Goal: Information Seeking & Learning: Compare options

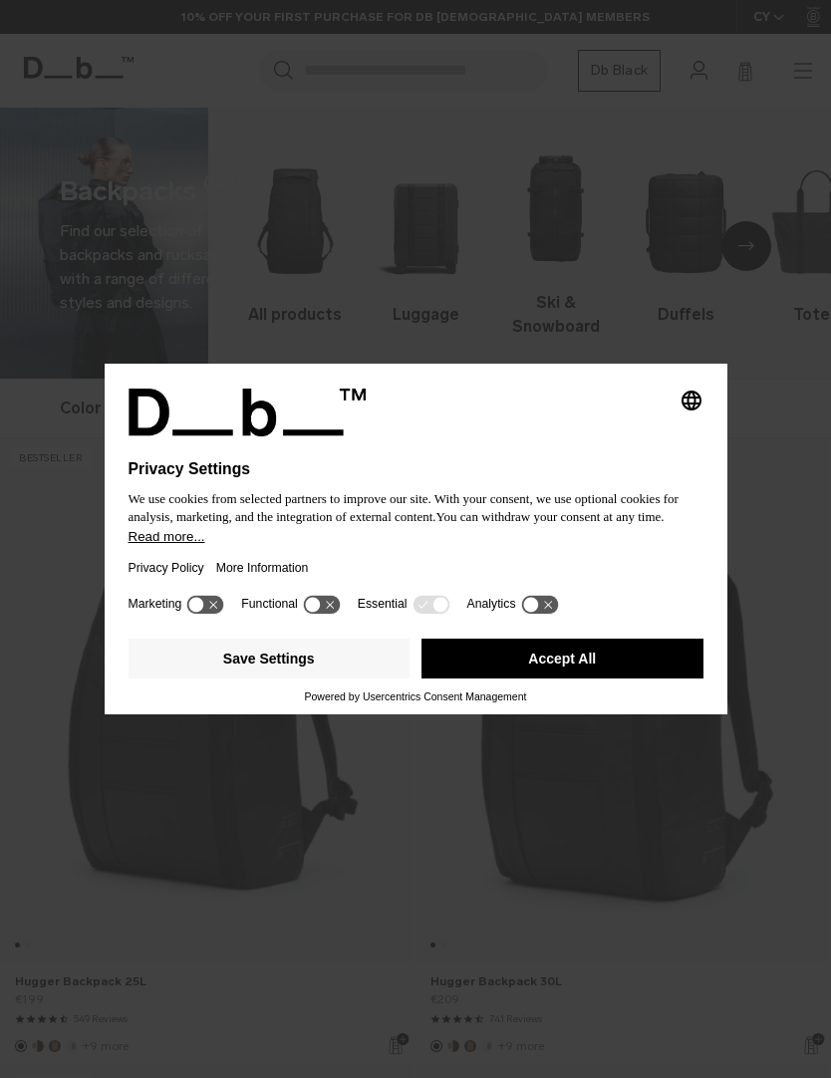
click at [203, 614] on icon at bounding box center [205, 604] width 37 height 19
click at [203, 607] on icon at bounding box center [205, 604] width 37 height 19
click at [335, 666] on button "Save Settings" at bounding box center [270, 659] width 282 height 40
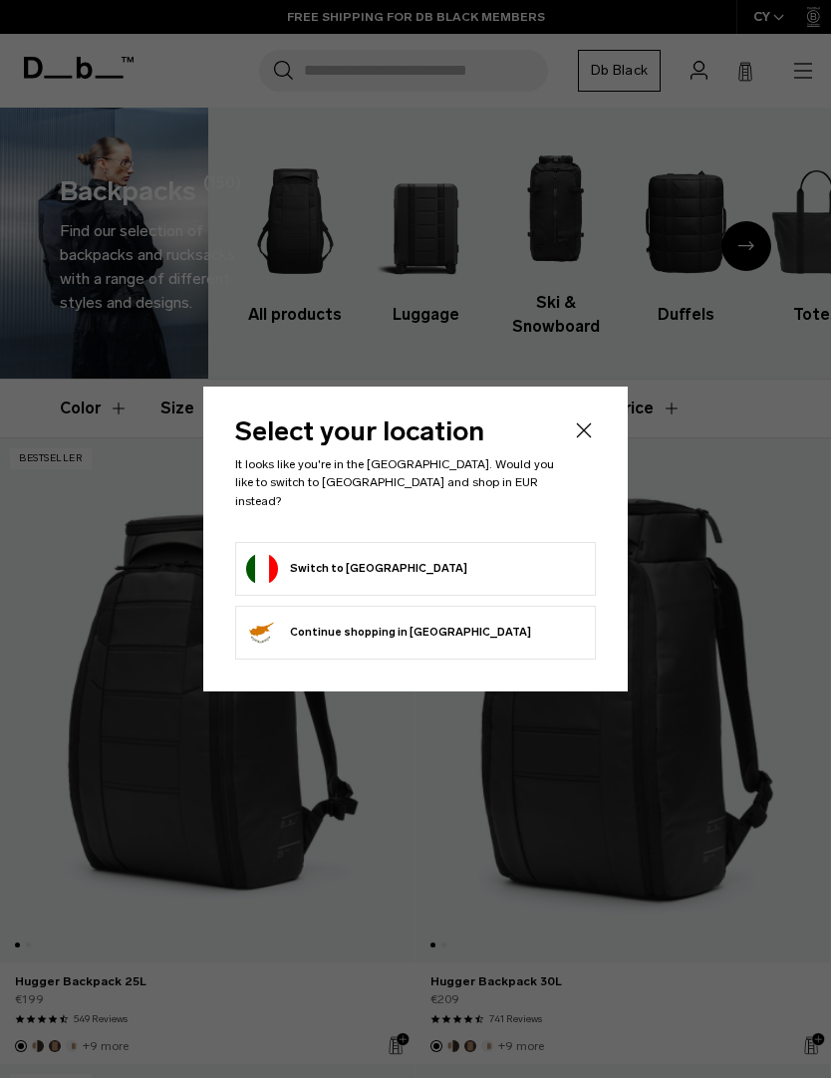
click at [508, 561] on form "Switch to Italy" at bounding box center [415, 569] width 339 height 32
click at [336, 566] on button "Switch to Italy" at bounding box center [356, 569] width 221 height 32
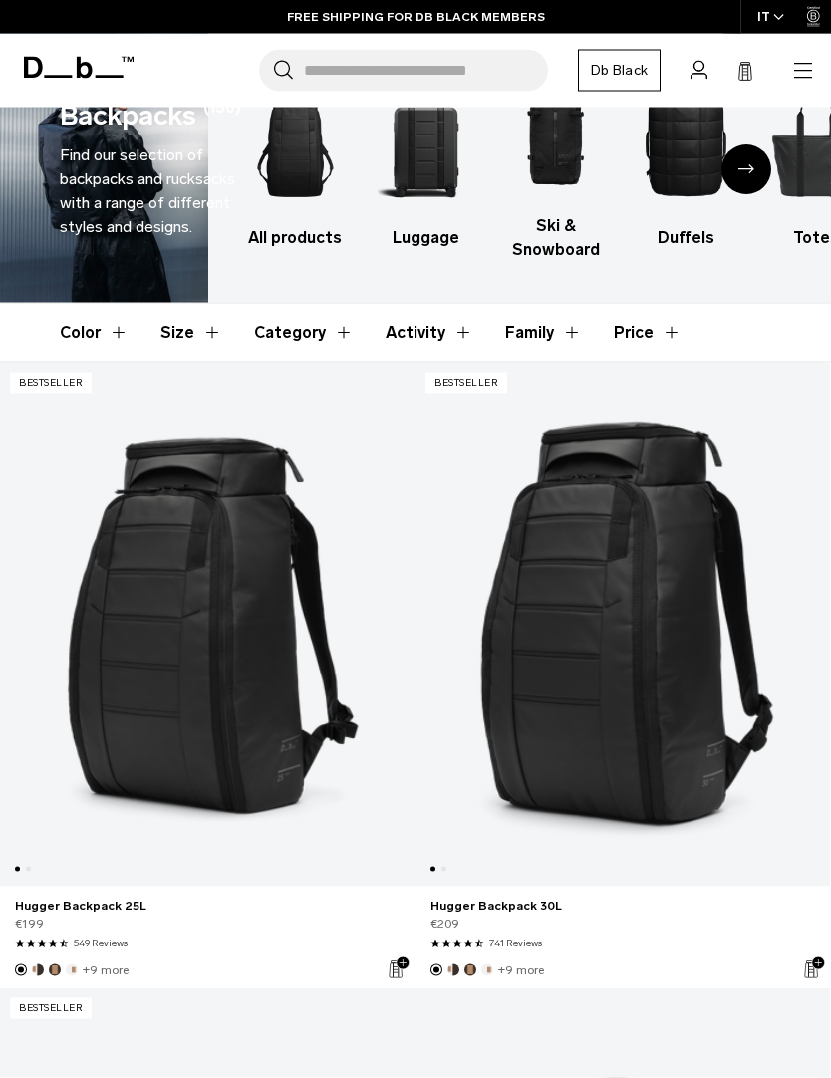
scroll to position [77, 0]
click at [323, 334] on button "Category" at bounding box center [304, 332] width 100 height 58
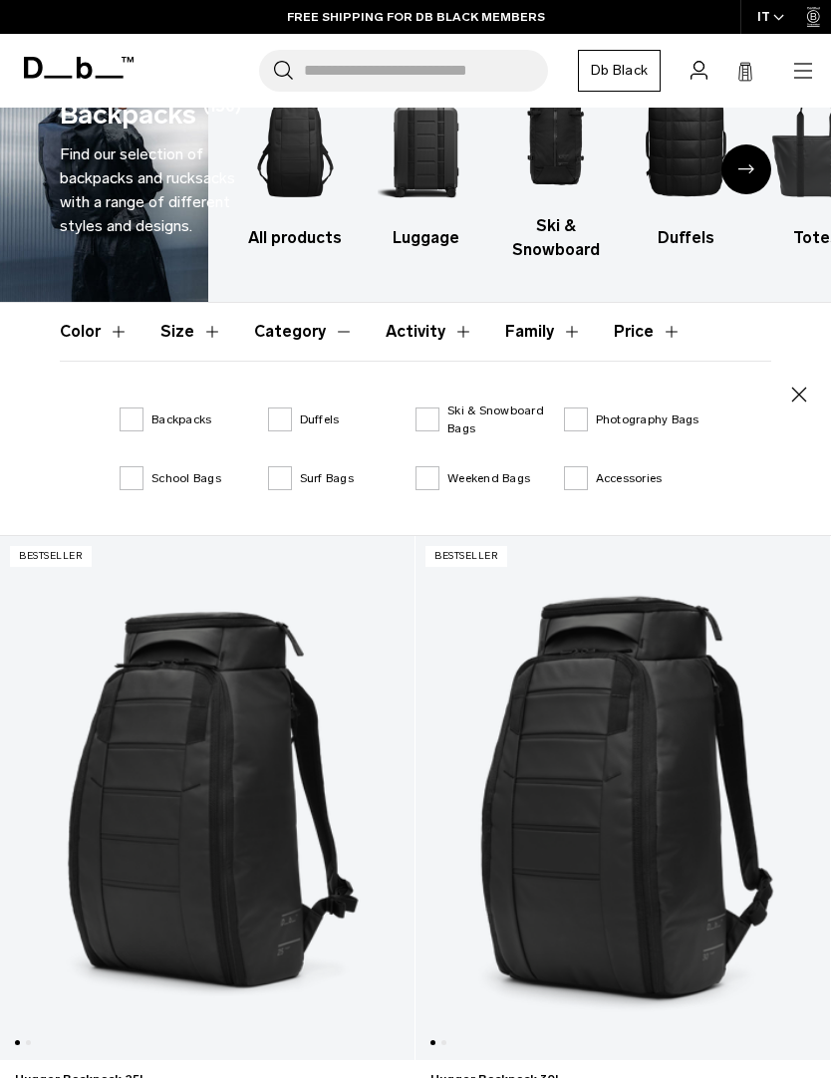
click at [137, 412] on label "Backpacks" at bounding box center [166, 419] width 92 height 18
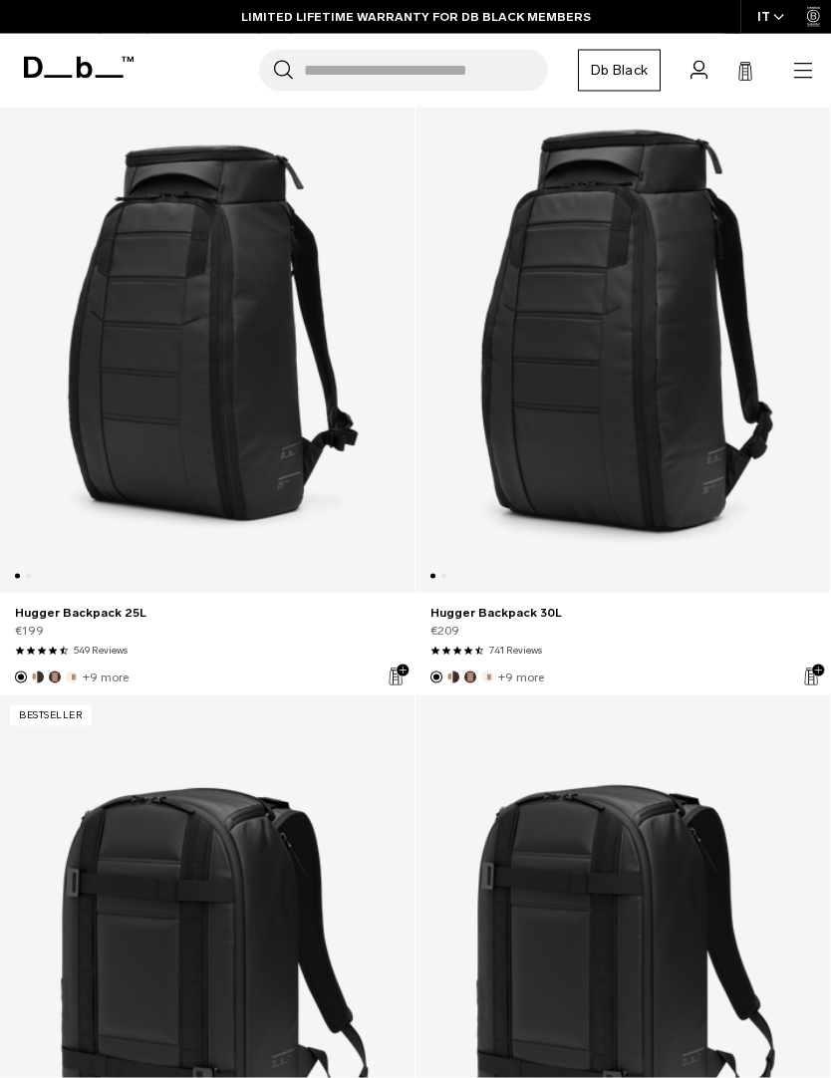
scroll to position [620, 0]
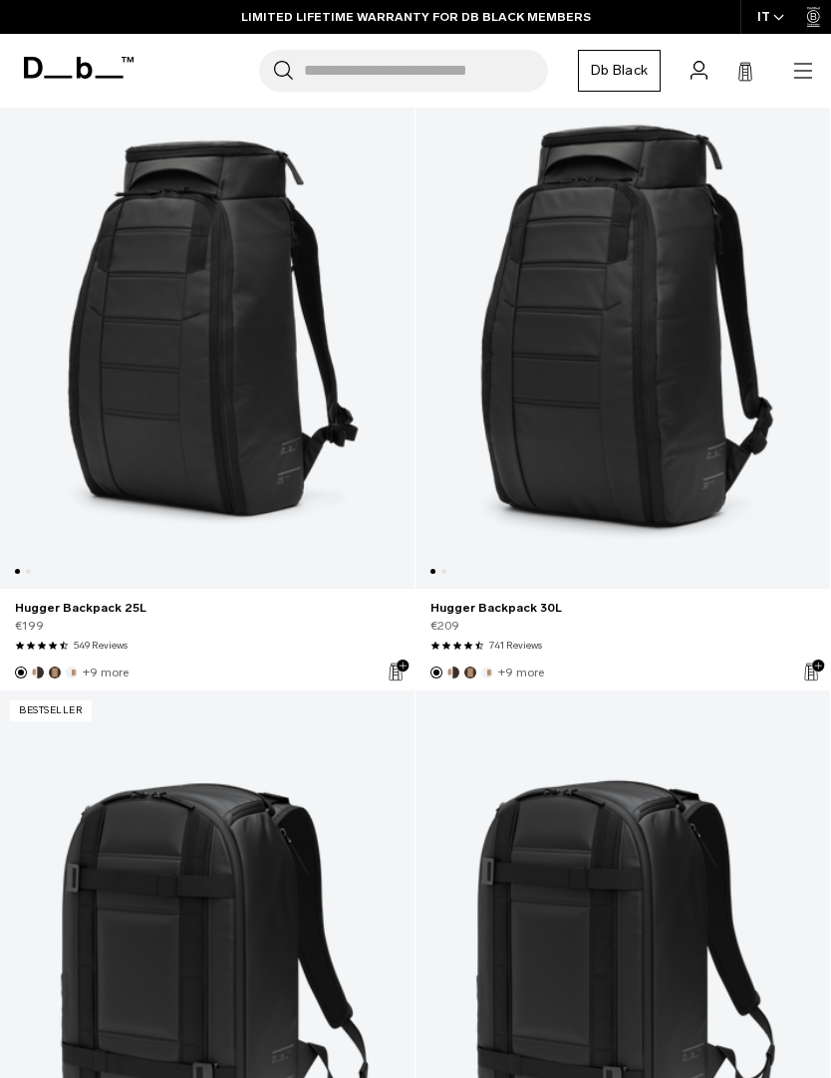
click at [222, 348] on link "Hugger Backpack 25L" at bounding box center [207, 327] width 414 height 524
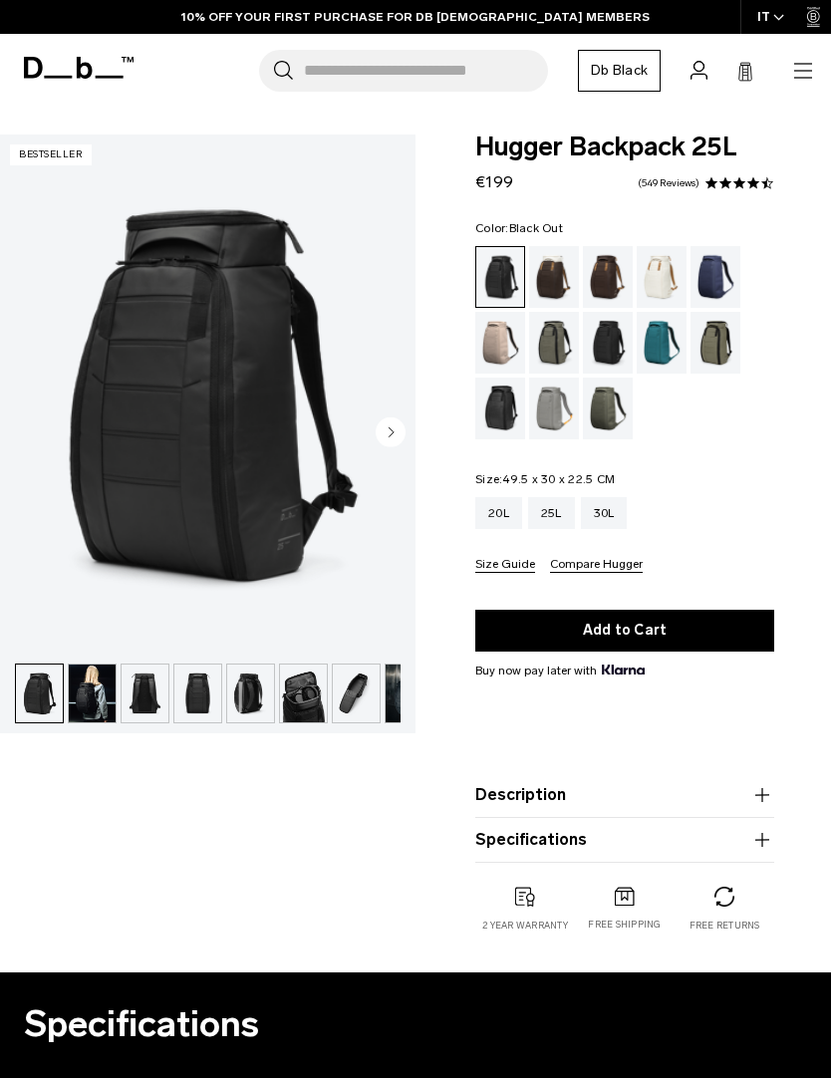
click at [406, 440] on img "1 / 11" at bounding box center [207, 394] width 415 height 519
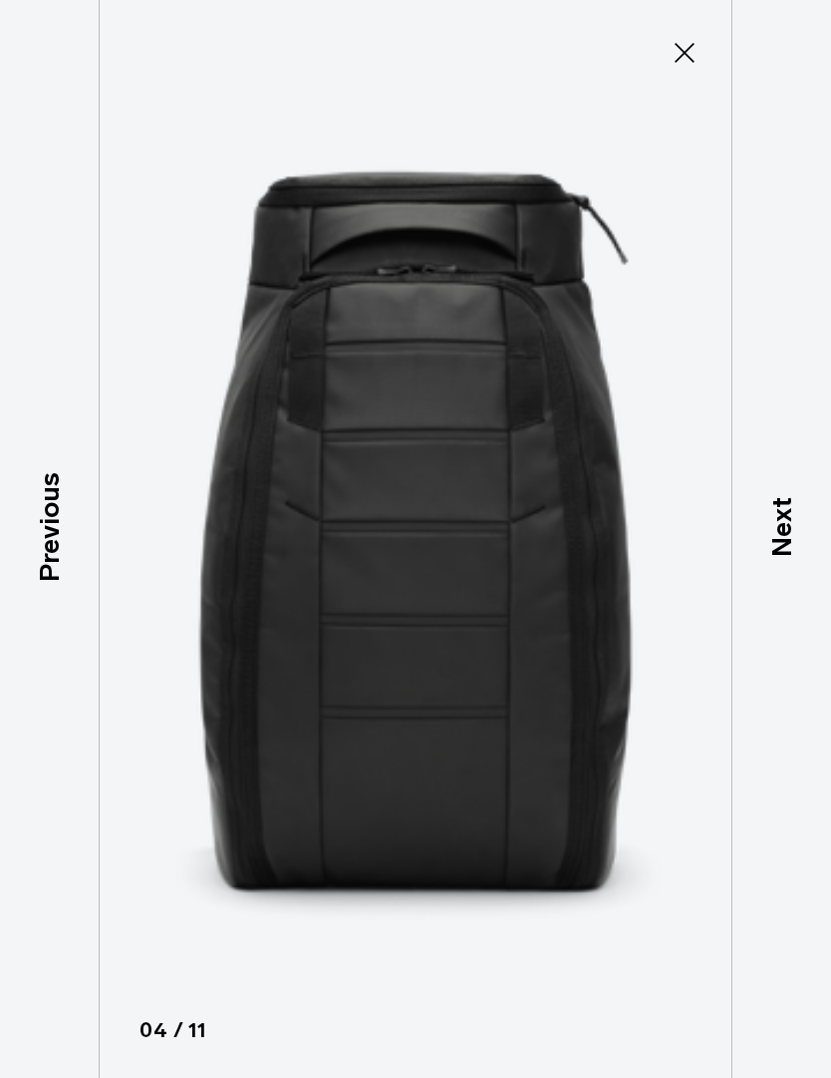
click at [777, 557] on p "Next" at bounding box center [781, 527] width 41 height 60
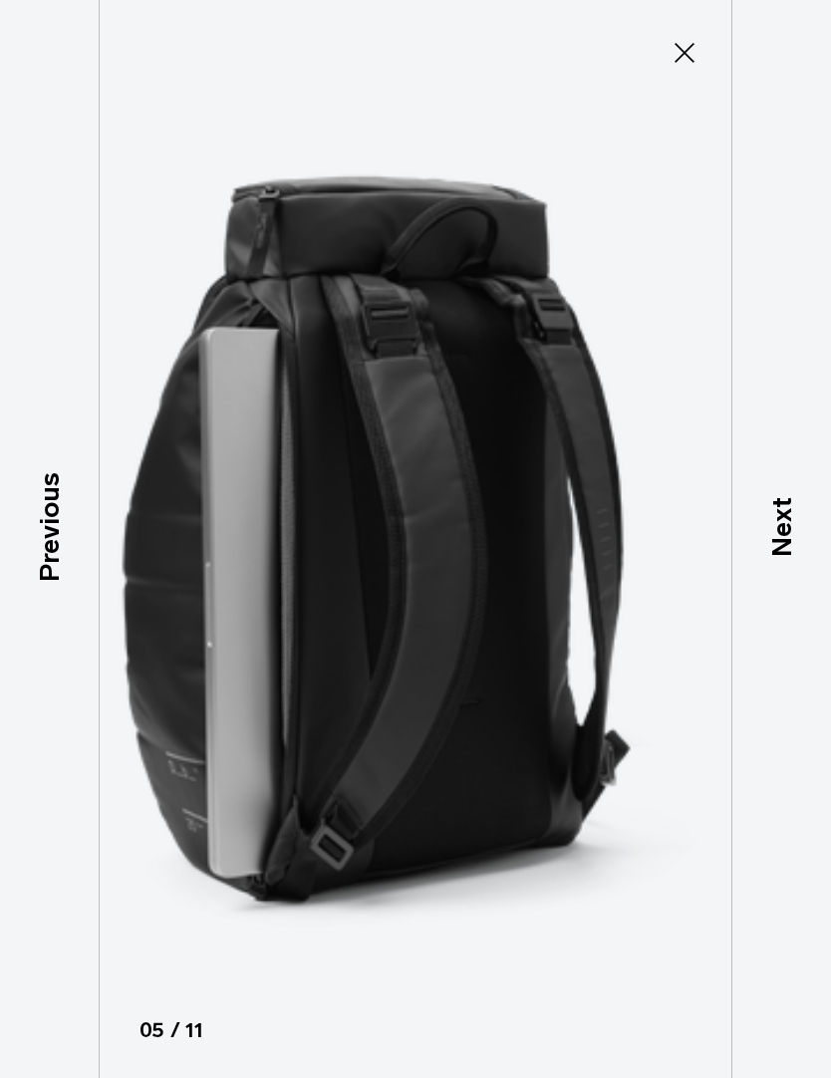
click at [794, 557] on p "Next" at bounding box center [781, 527] width 41 height 60
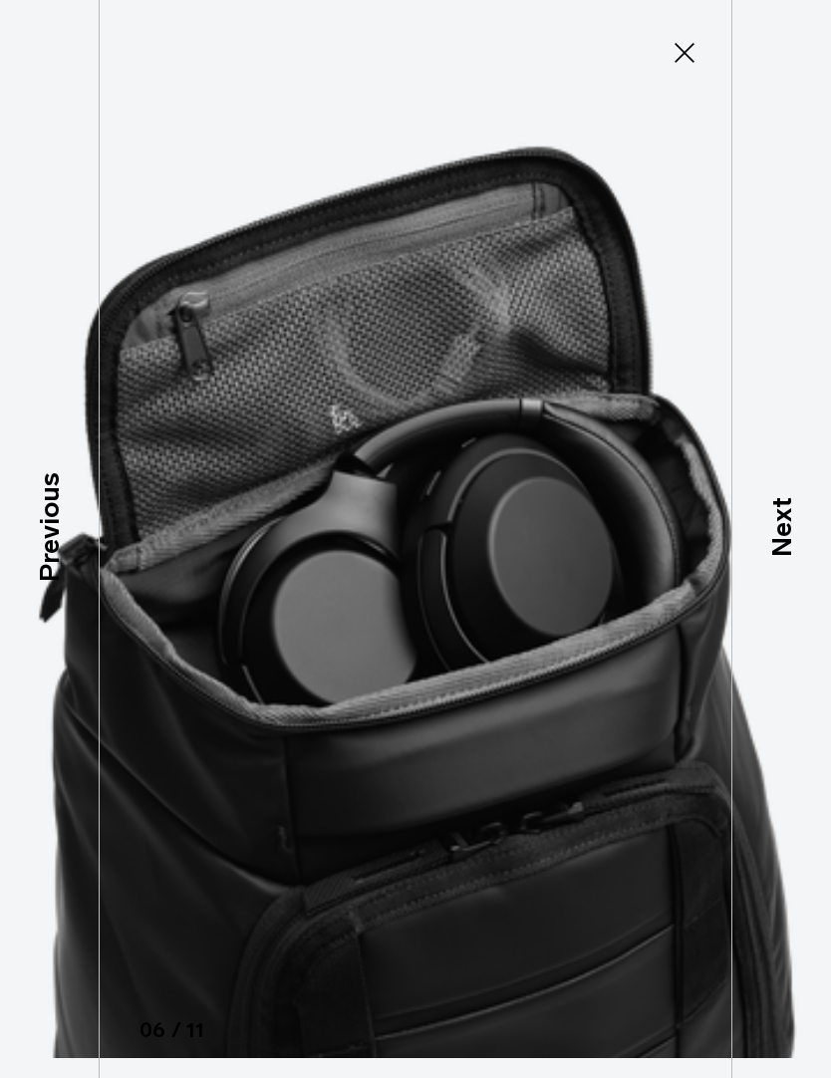
click at [791, 557] on p "Next" at bounding box center [781, 527] width 41 height 60
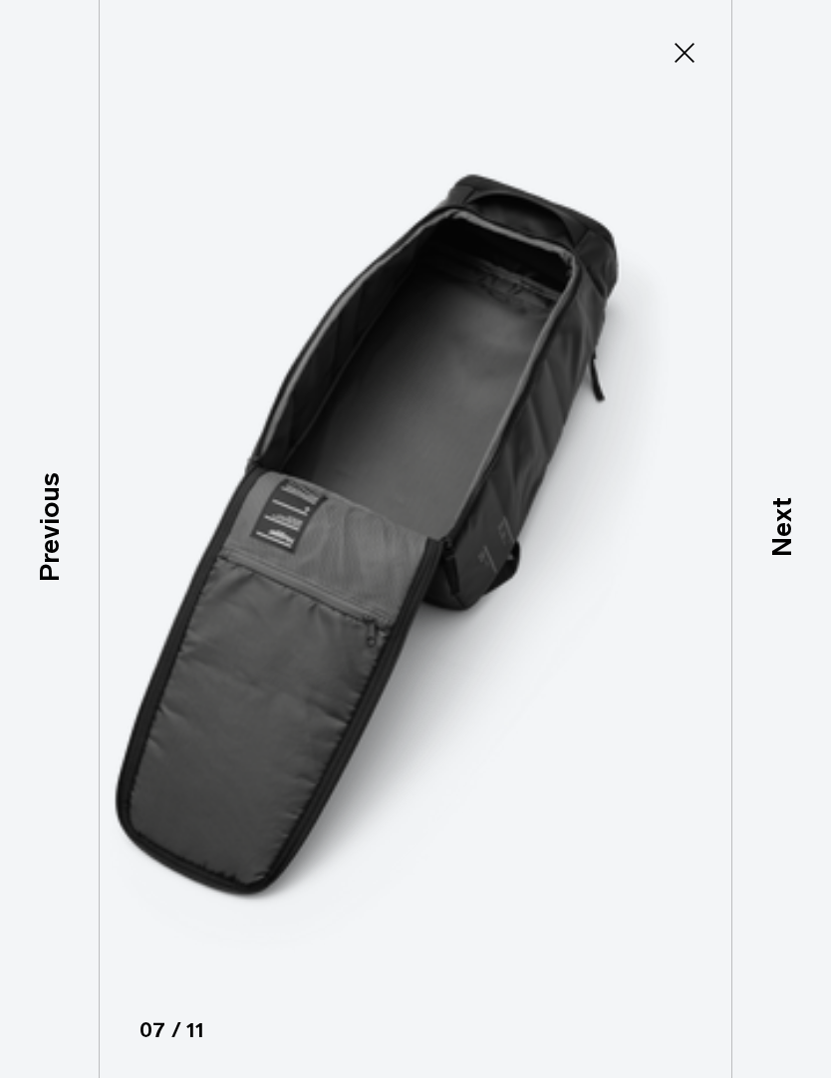
click at [781, 557] on p "Next" at bounding box center [781, 527] width 41 height 60
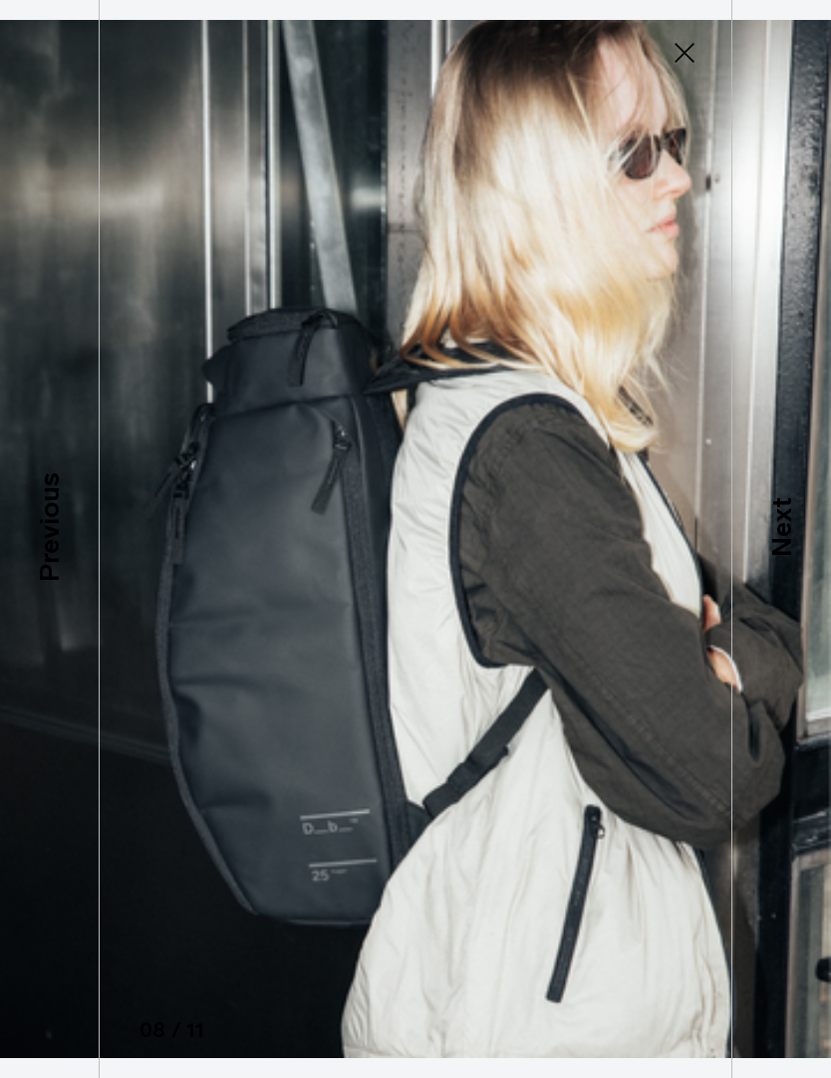
click at [784, 557] on p "Next" at bounding box center [781, 527] width 41 height 60
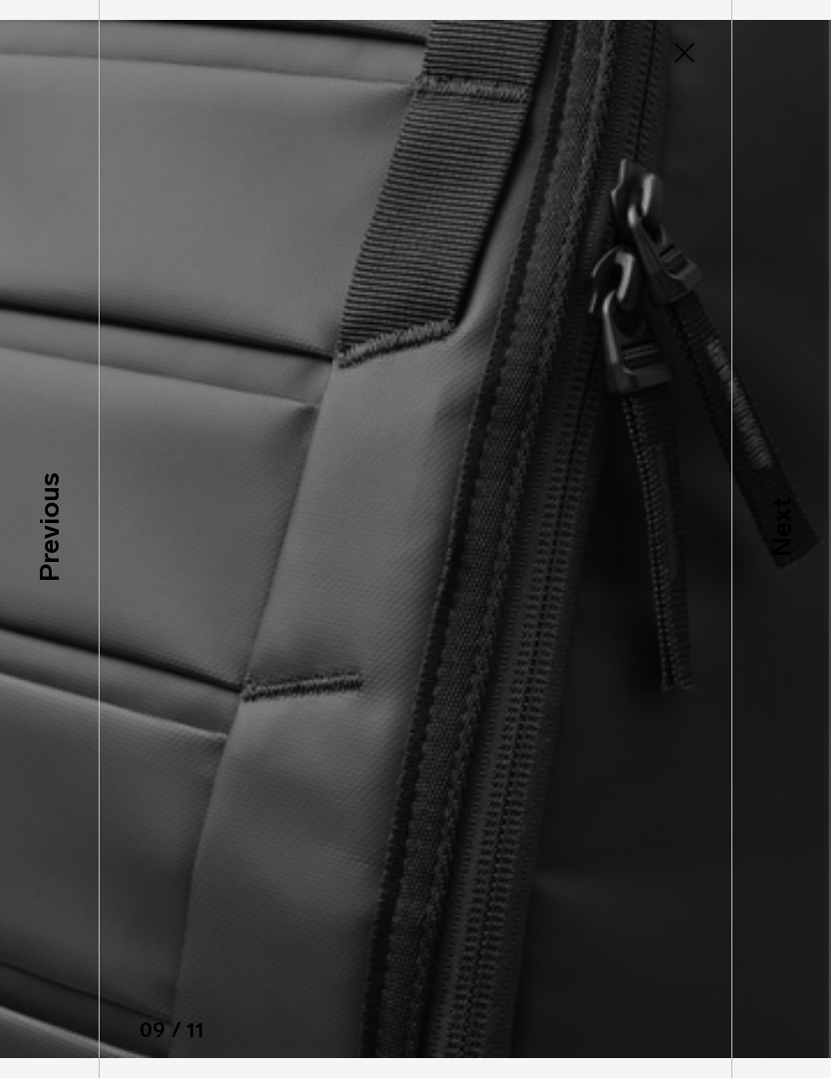
click at [788, 557] on p "Next" at bounding box center [781, 527] width 41 height 60
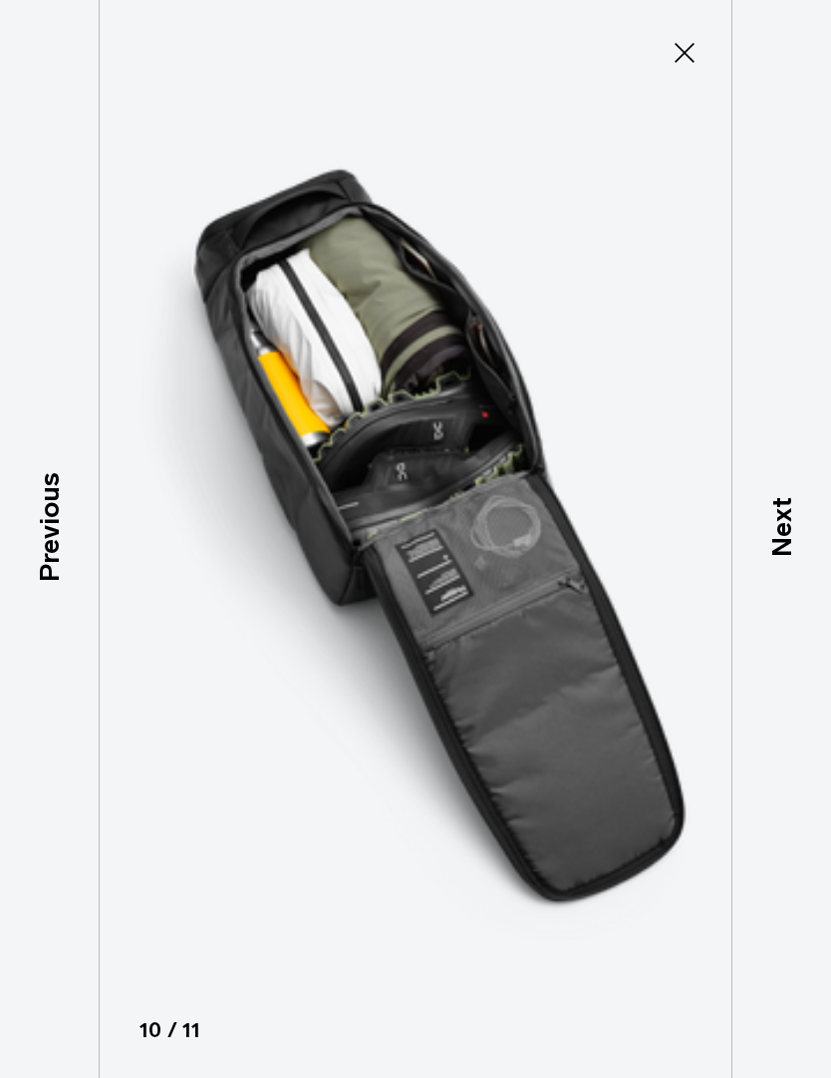
click at [790, 557] on p "Next" at bounding box center [781, 527] width 41 height 60
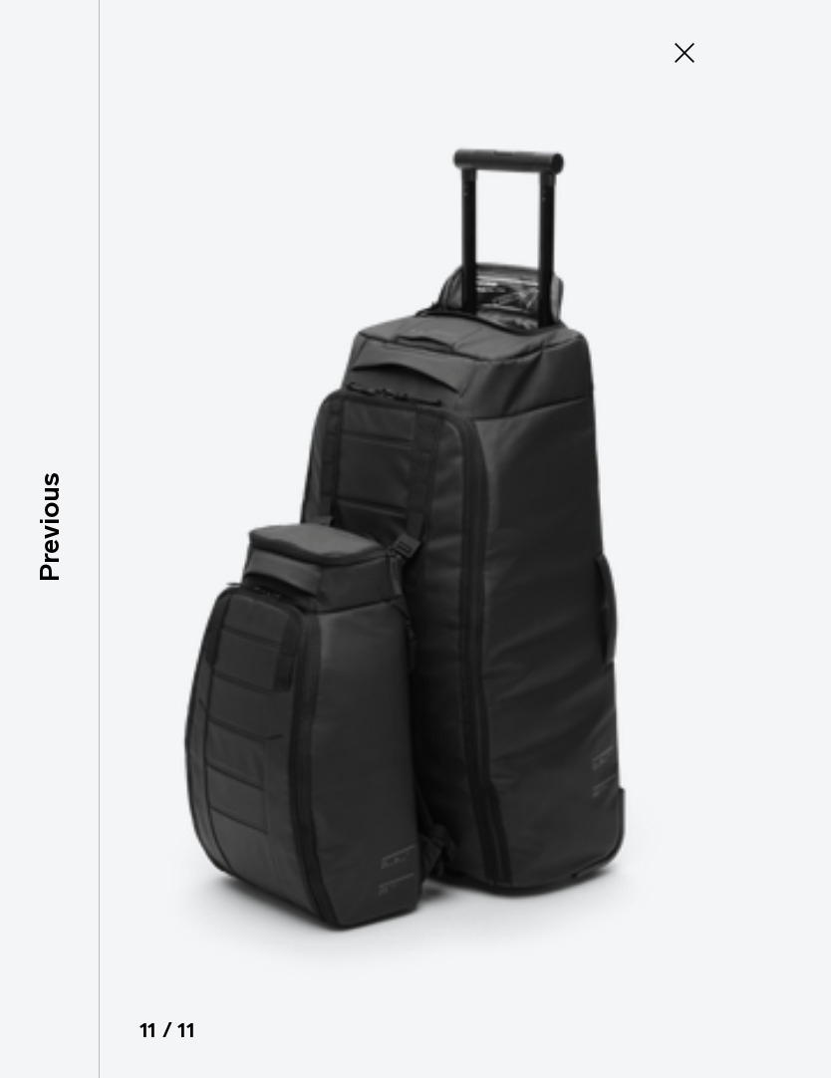
click at [789, 584] on img at bounding box center [415, 539] width 831 height 1078
click at [669, 50] on icon at bounding box center [685, 53] width 32 height 32
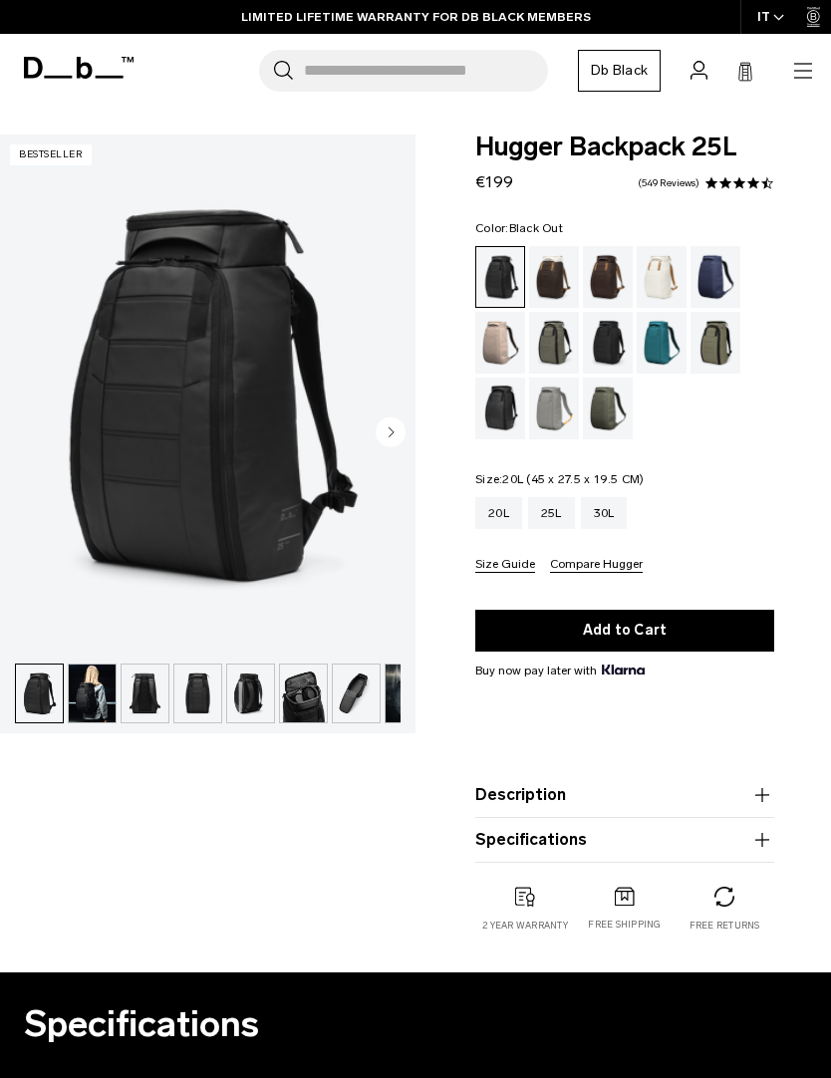
click at [510, 508] on div "20L" at bounding box center [498, 513] width 47 height 32
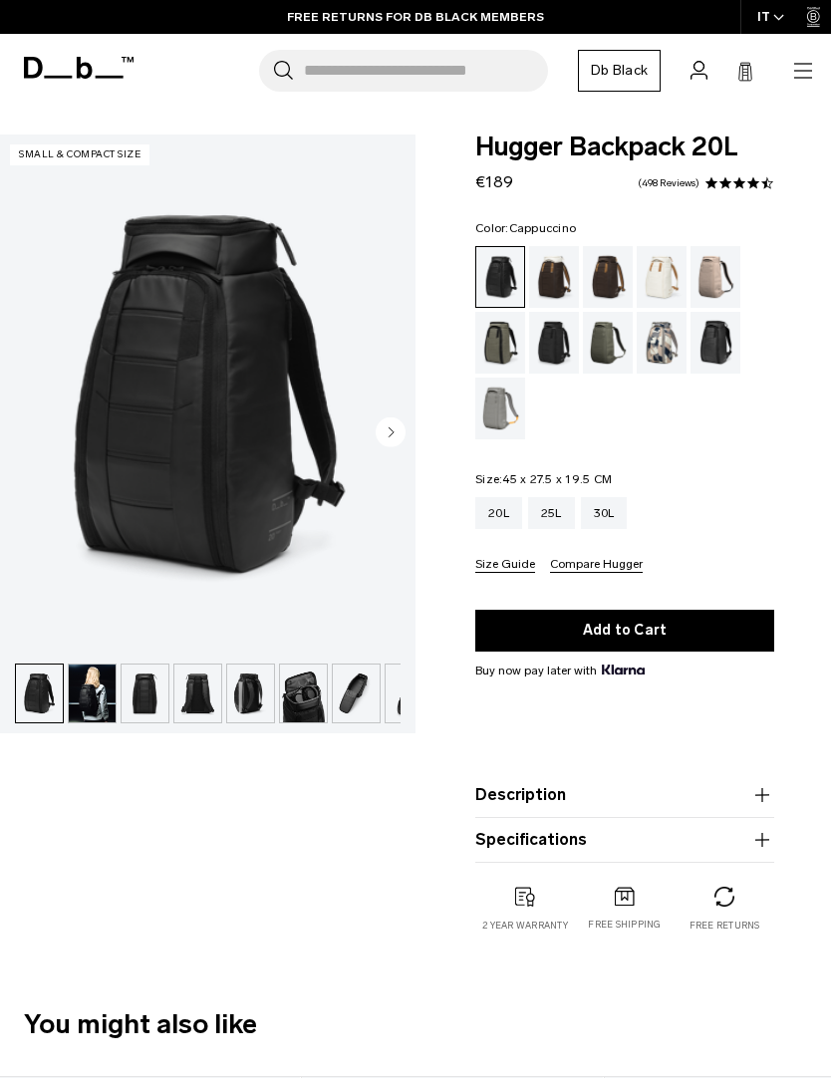
click at [542, 281] on div "Cappuccino" at bounding box center [554, 277] width 51 height 62
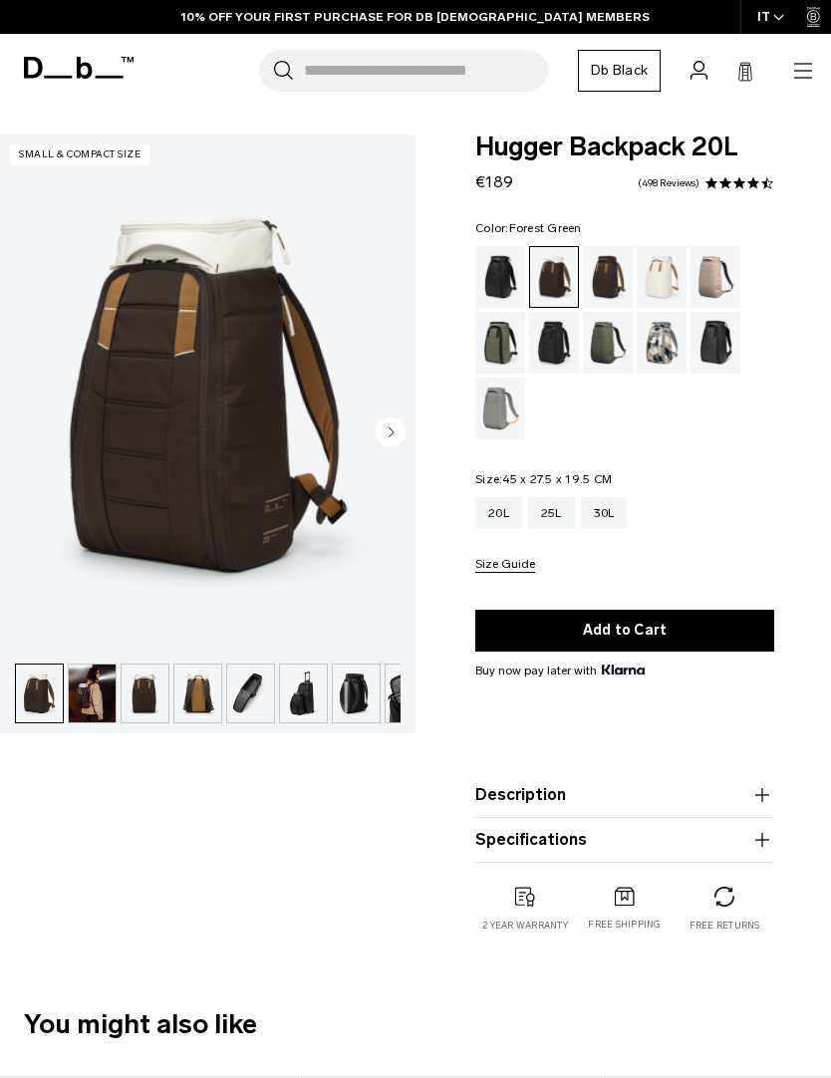
click at [495, 355] on div "Forest Green" at bounding box center [500, 343] width 51 height 62
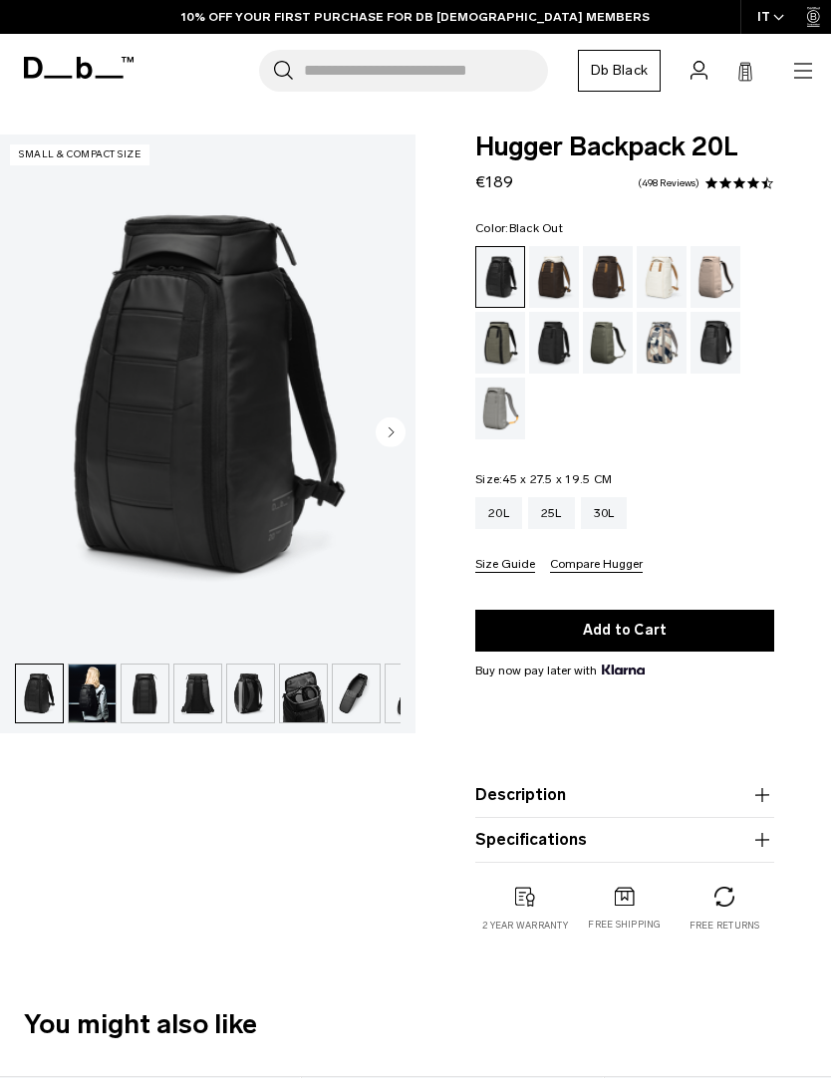
click at [395, 432] on circle "Next slide" at bounding box center [391, 431] width 30 height 30
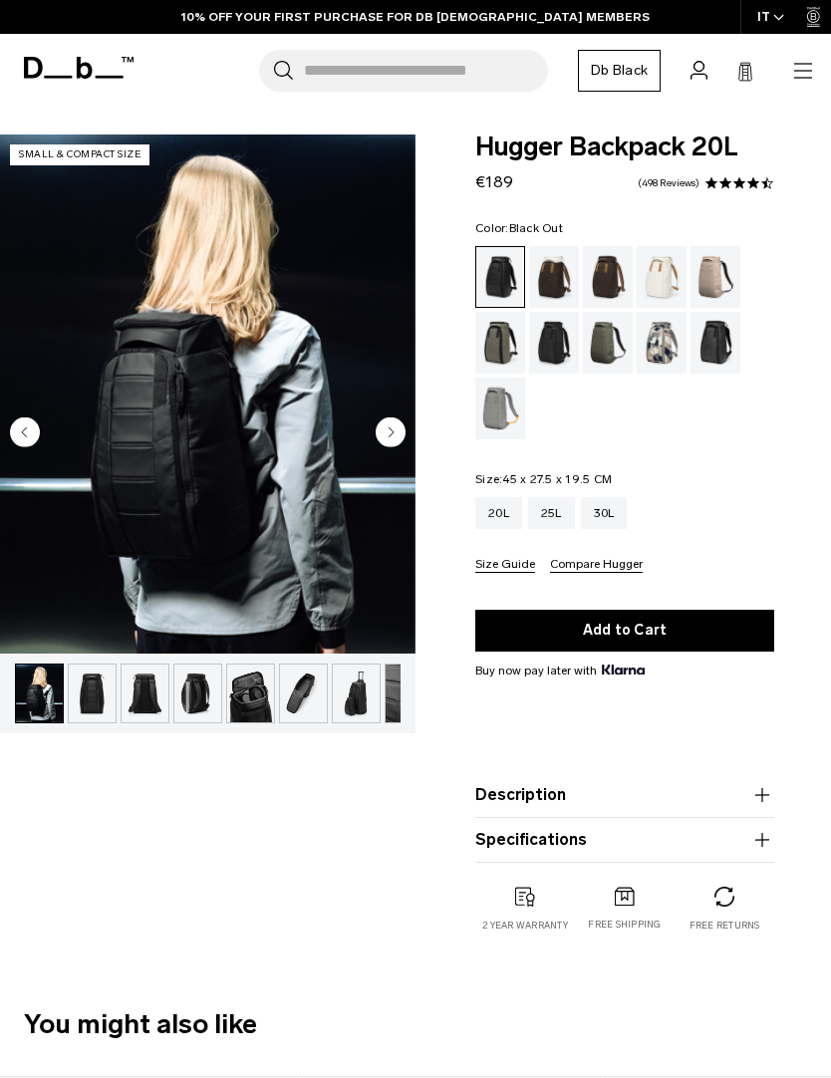
click at [399, 428] on circle "Next slide" at bounding box center [391, 431] width 30 height 30
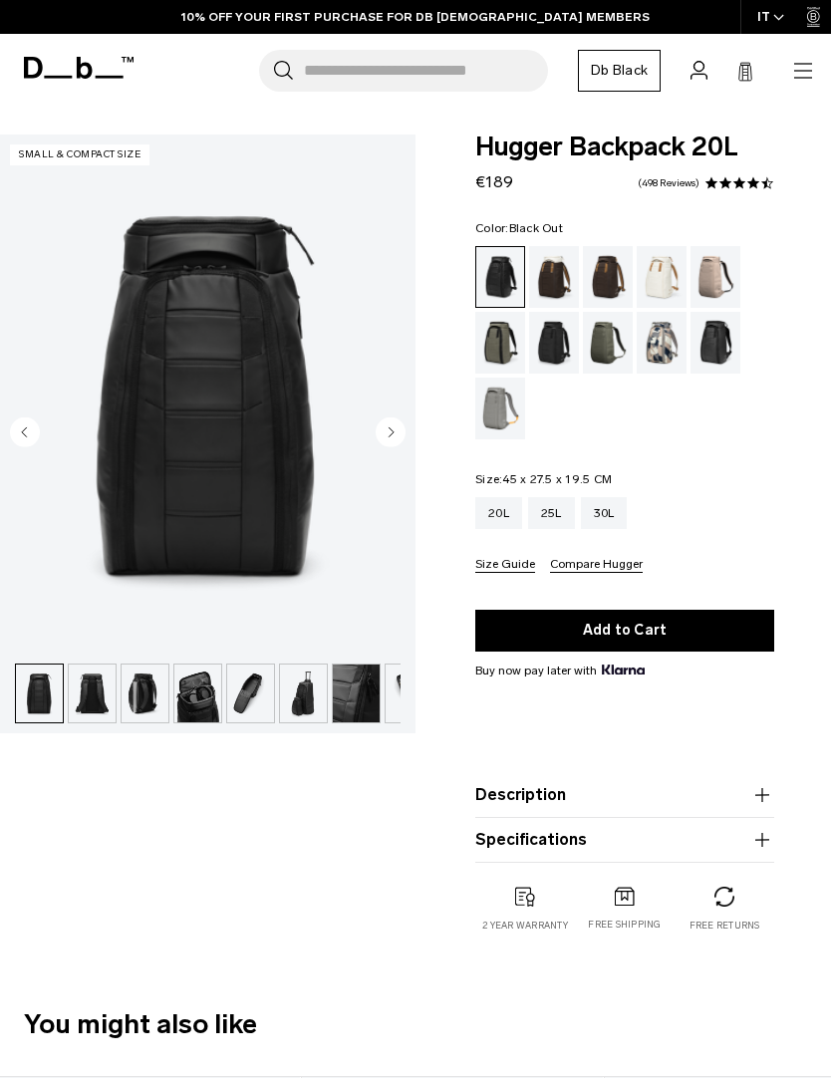
click at [393, 442] on circle "Next slide" at bounding box center [391, 431] width 30 height 30
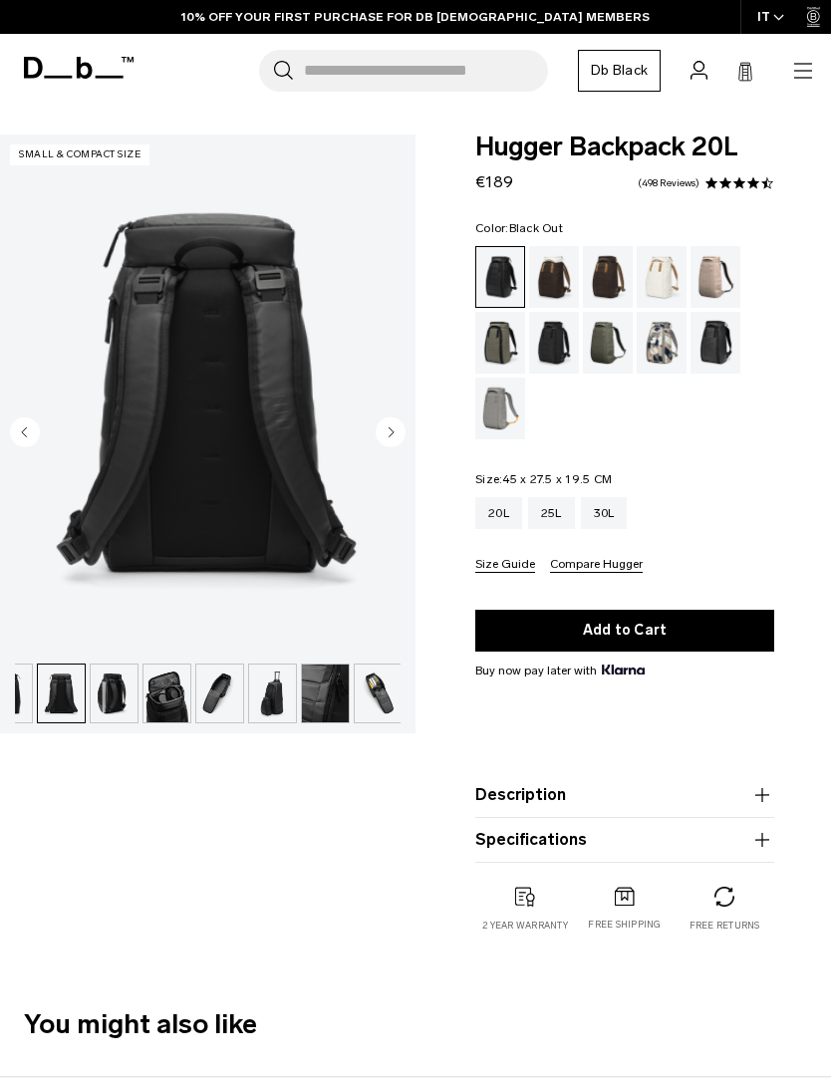
scroll to position [0, 138]
click at [404, 436] on circle "Next slide" at bounding box center [391, 431] width 30 height 30
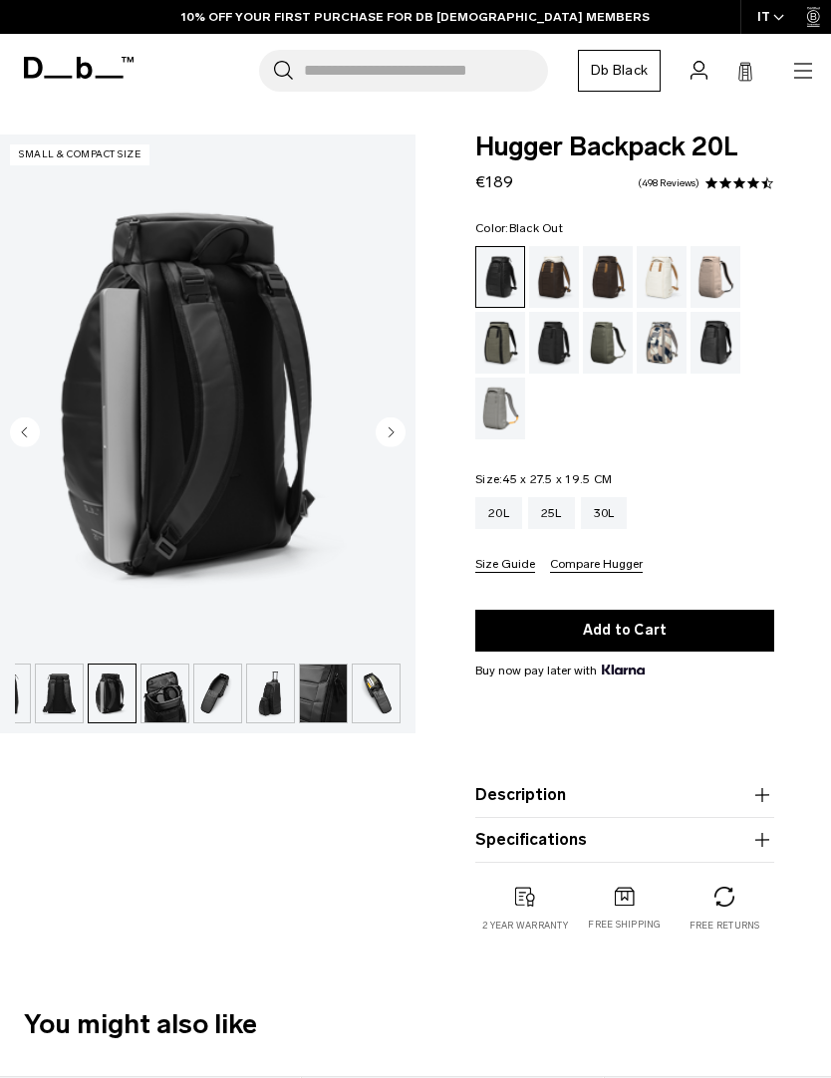
click at [401, 439] on circle "Next slide" at bounding box center [391, 431] width 30 height 30
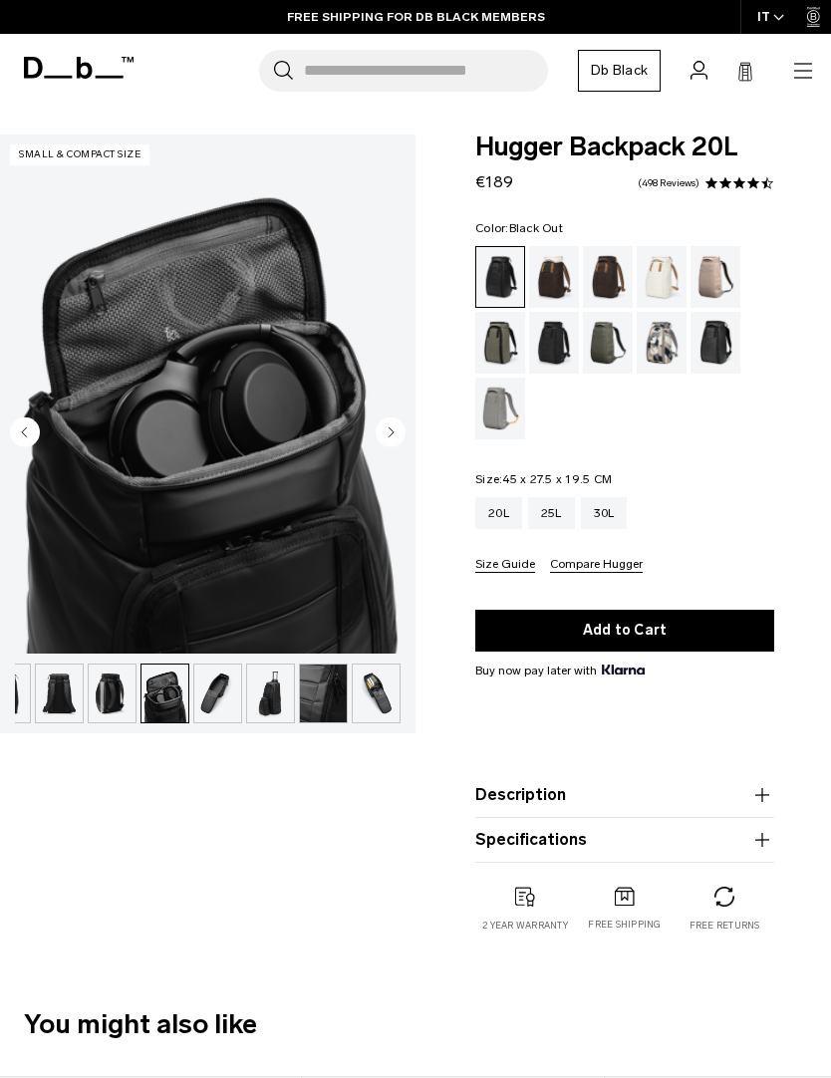
click at [390, 434] on icon "Next slide" at bounding box center [392, 431] width 5 height 9
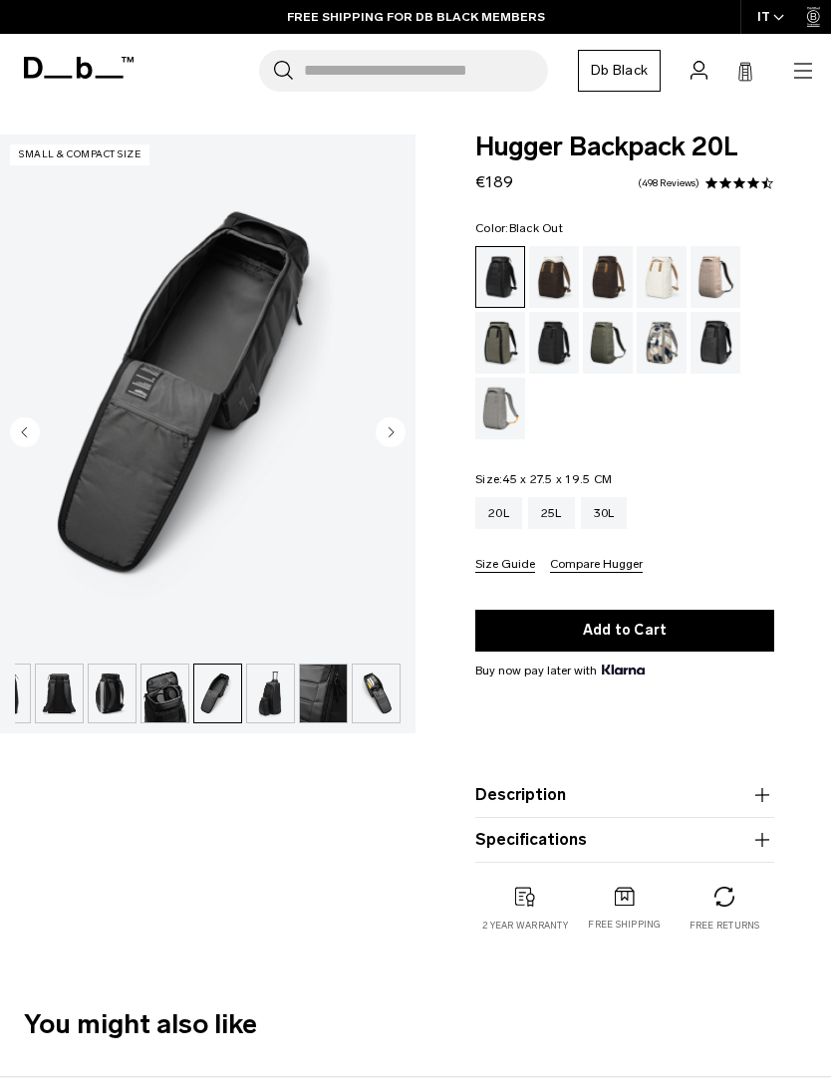
click at [392, 437] on circle "Next slide" at bounding box center [391, 431] width 30 height 30
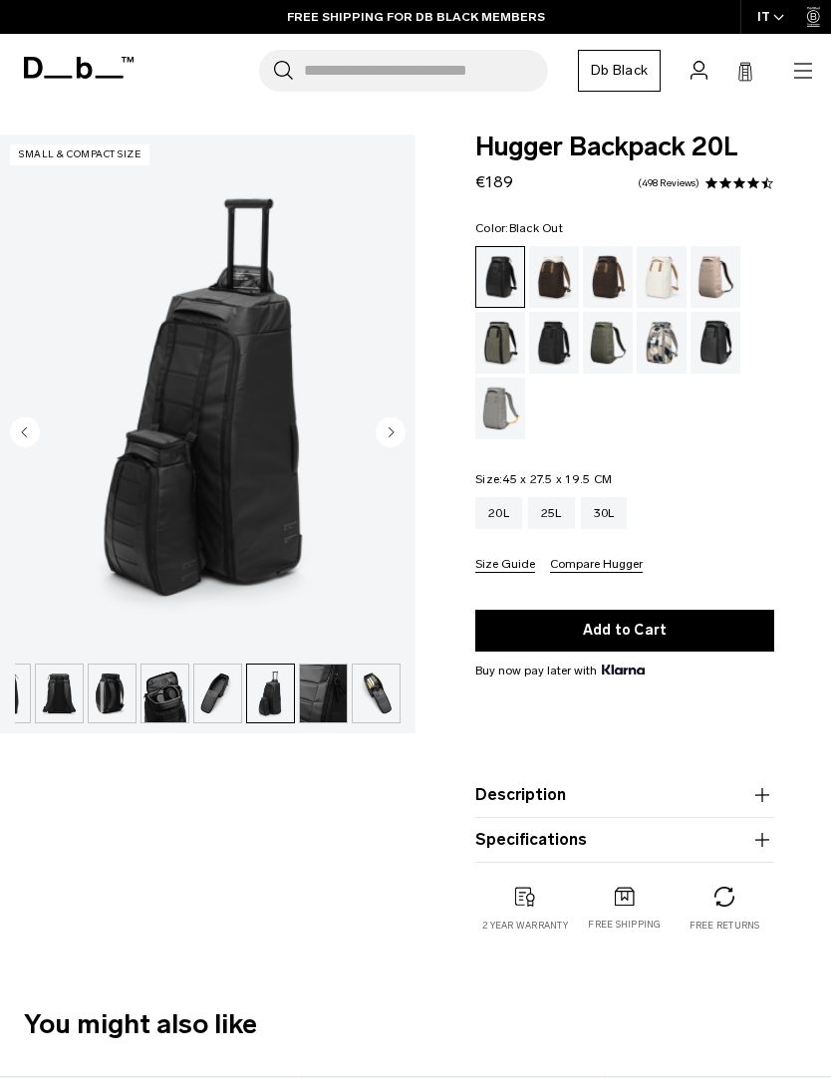
click at [402, 442] on icon "Next slide" at bounding box center [391, 431] width 30 height 30
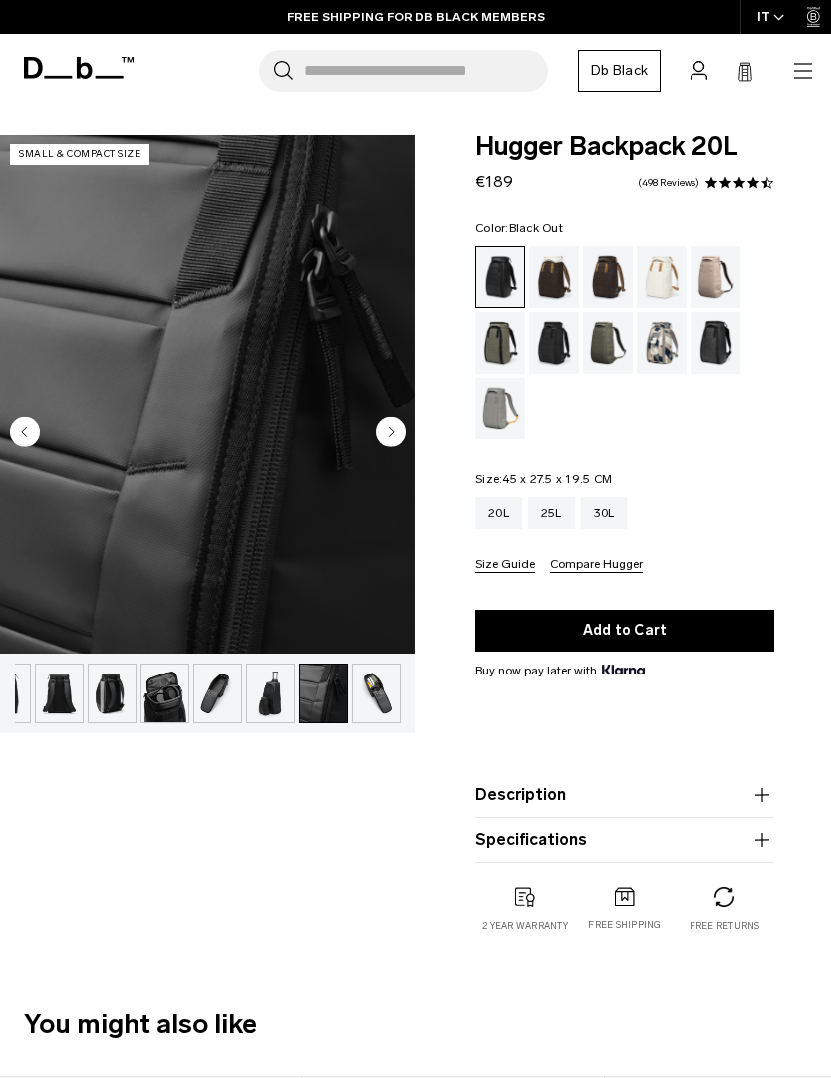
click at [388, 439] on circle "Next slide" at bounding box center [391, 431] width 30 height 30
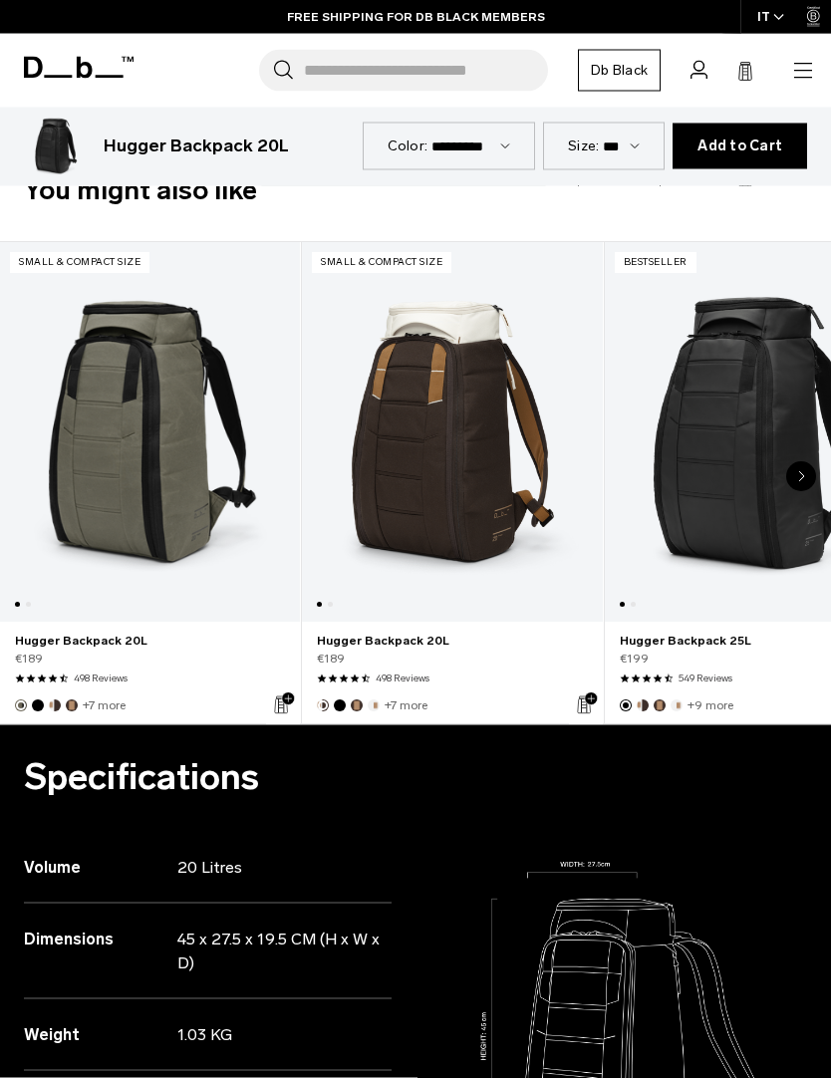
scroll to position [835, 0]
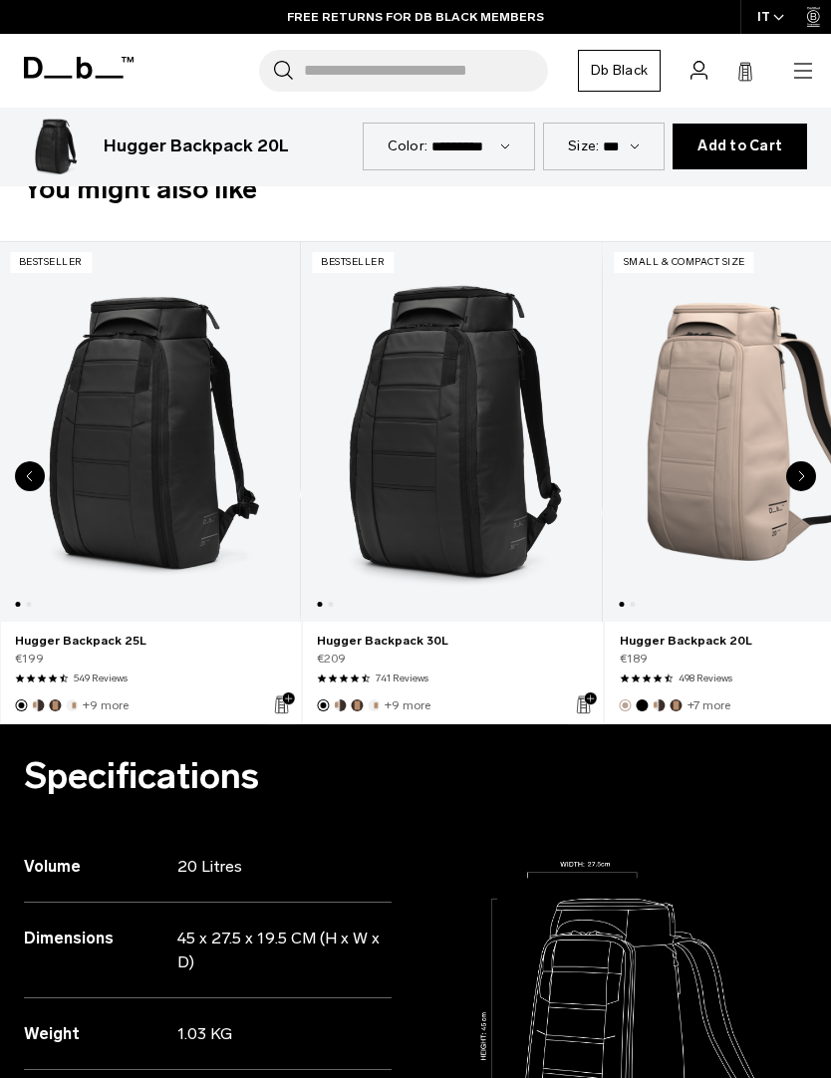
click at [492, 405] on link "Hugger Backpack 30L" at bounding box center [452, 432] width 300 height 380
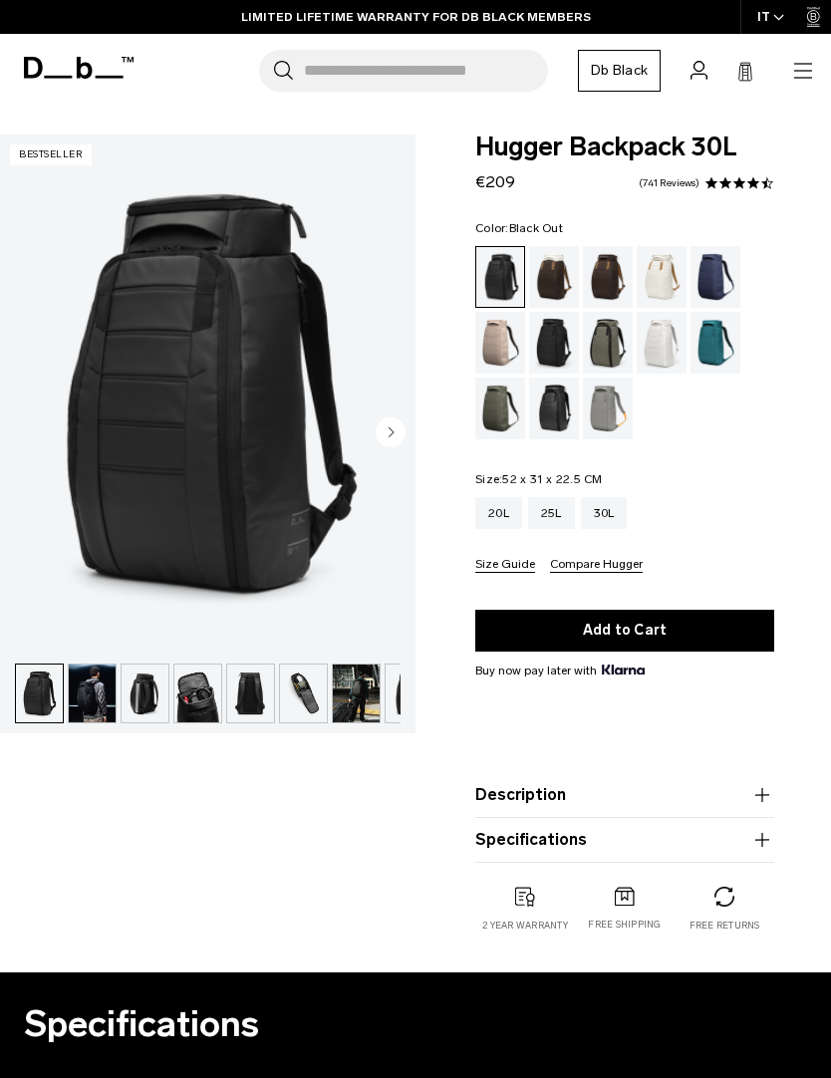
click at [403, 430] on circle "Next slide" at bounding box center [391, 431] width 30 height 30
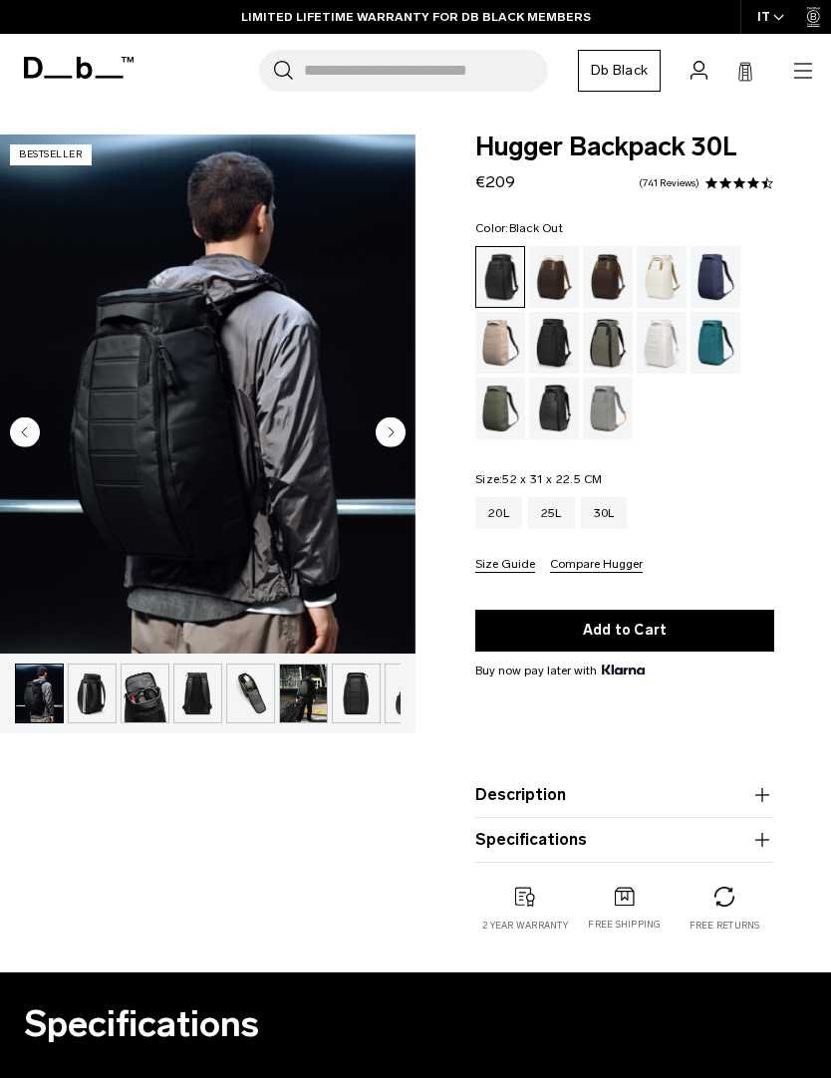
click at [401, 418] on icon "Next slide" at bounding box center [391, 431] width 30 height 30
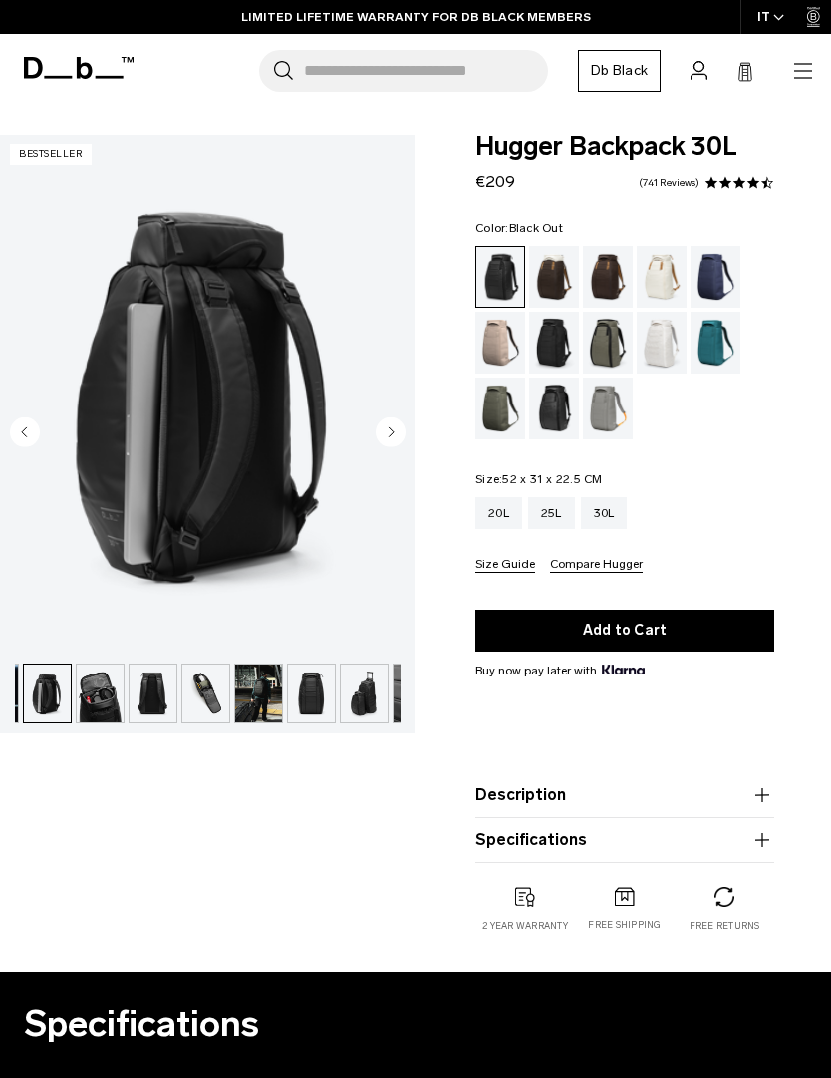
scroll to position [0, 106]
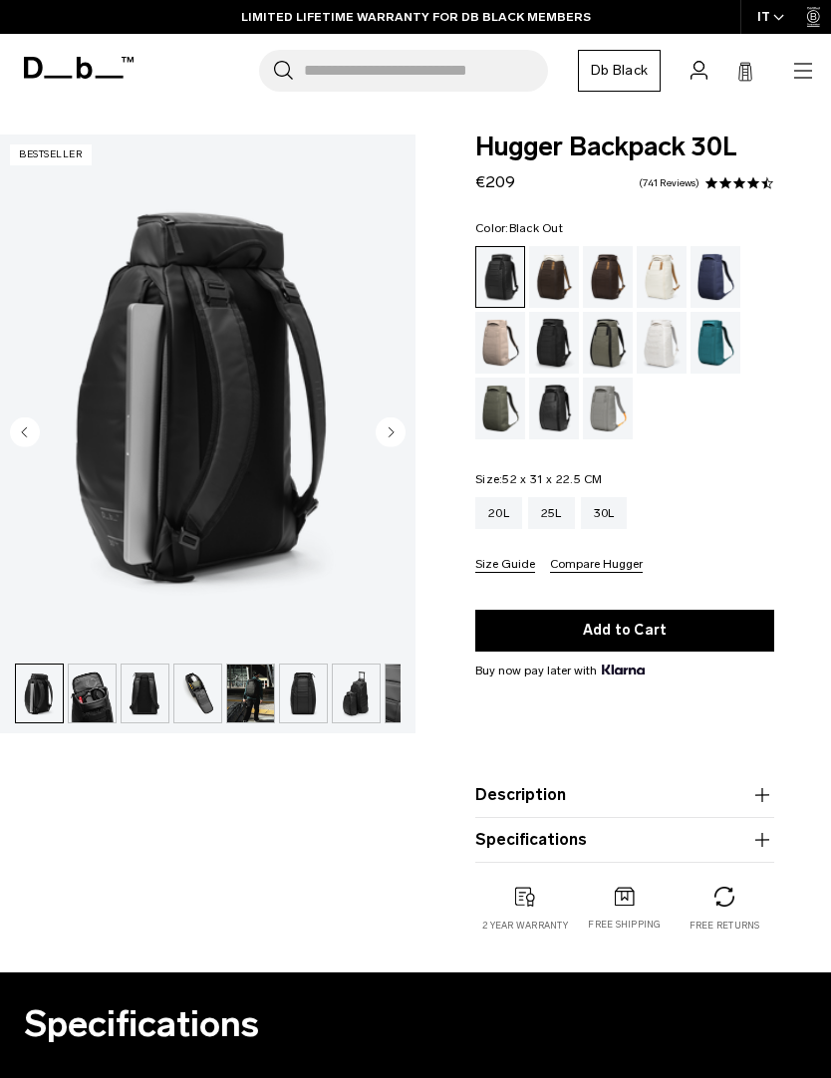
click at [412, 416] on img "3 / 11" at bounding box center [207, 394] width 415 height 519
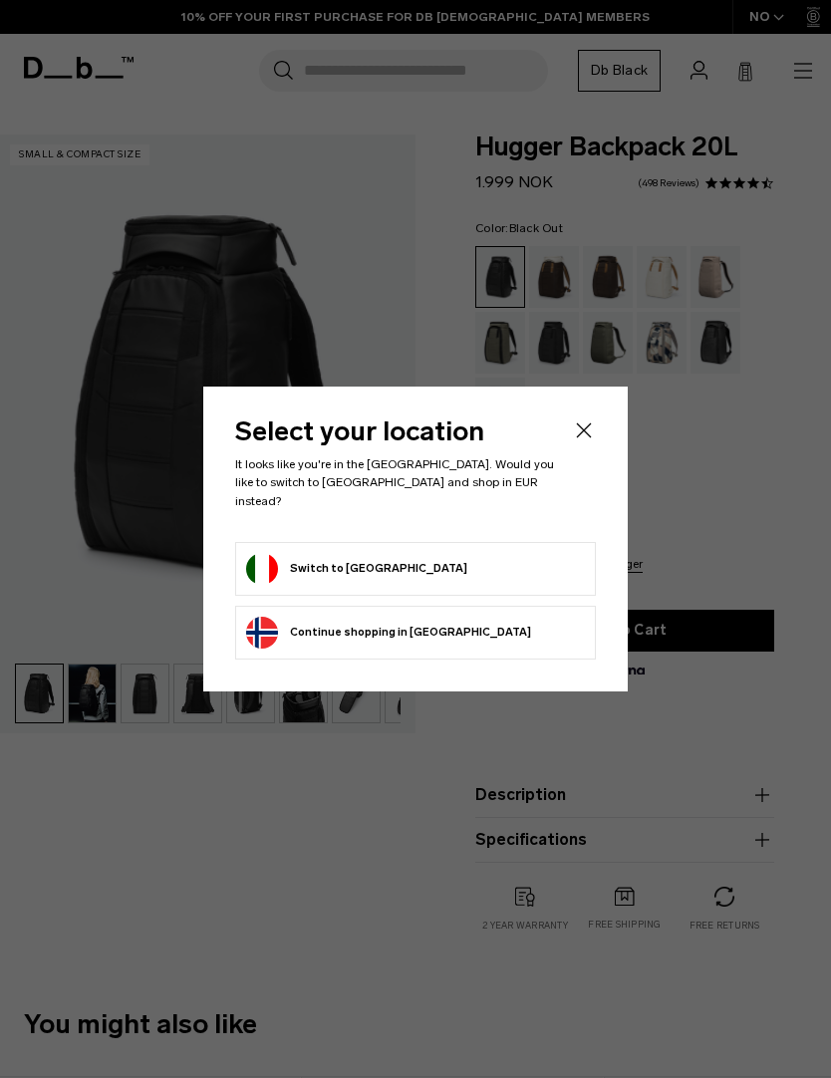
click at [273, 561] on button "Switch to Italy" at bounding box center [356, 569] width 221 height 32
click at [408, 553] on form "Switch to Italy" at bounding box center [415, 569] width 339 height 32
click at [349, 561] on button "Switch to Italy" at bounding box center [356, 569] width 221 height 32
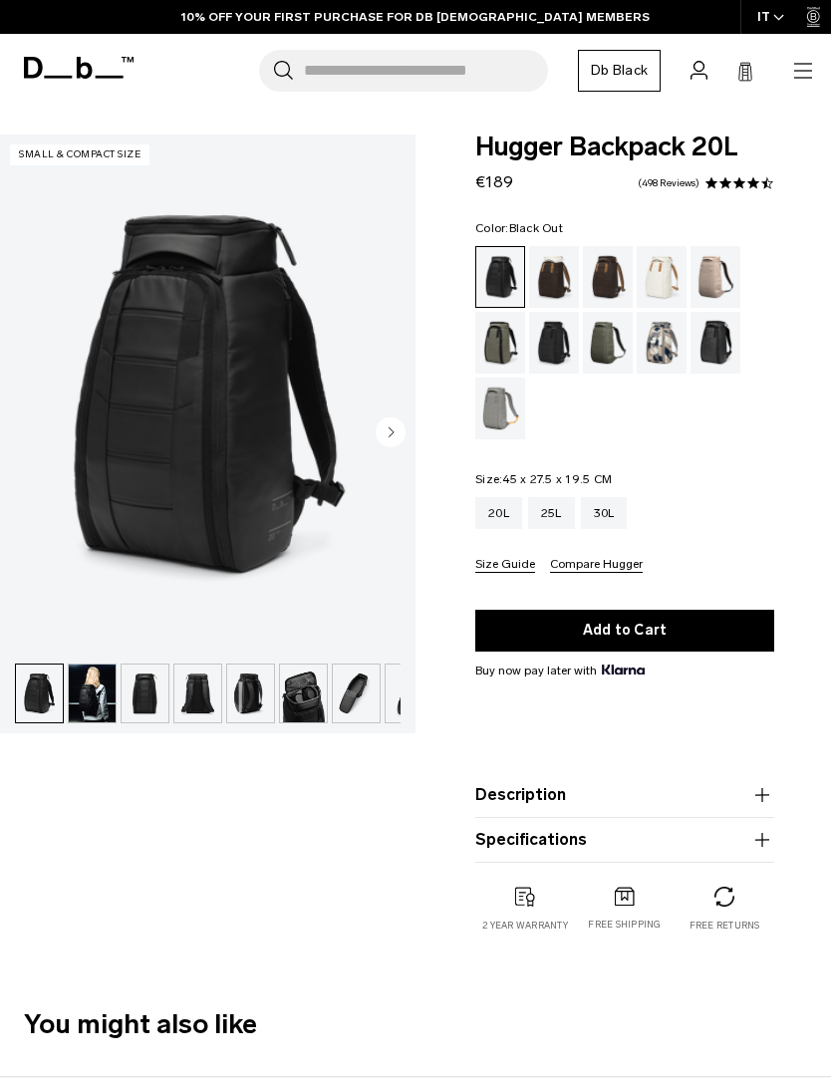
scroll to position [0, 3]
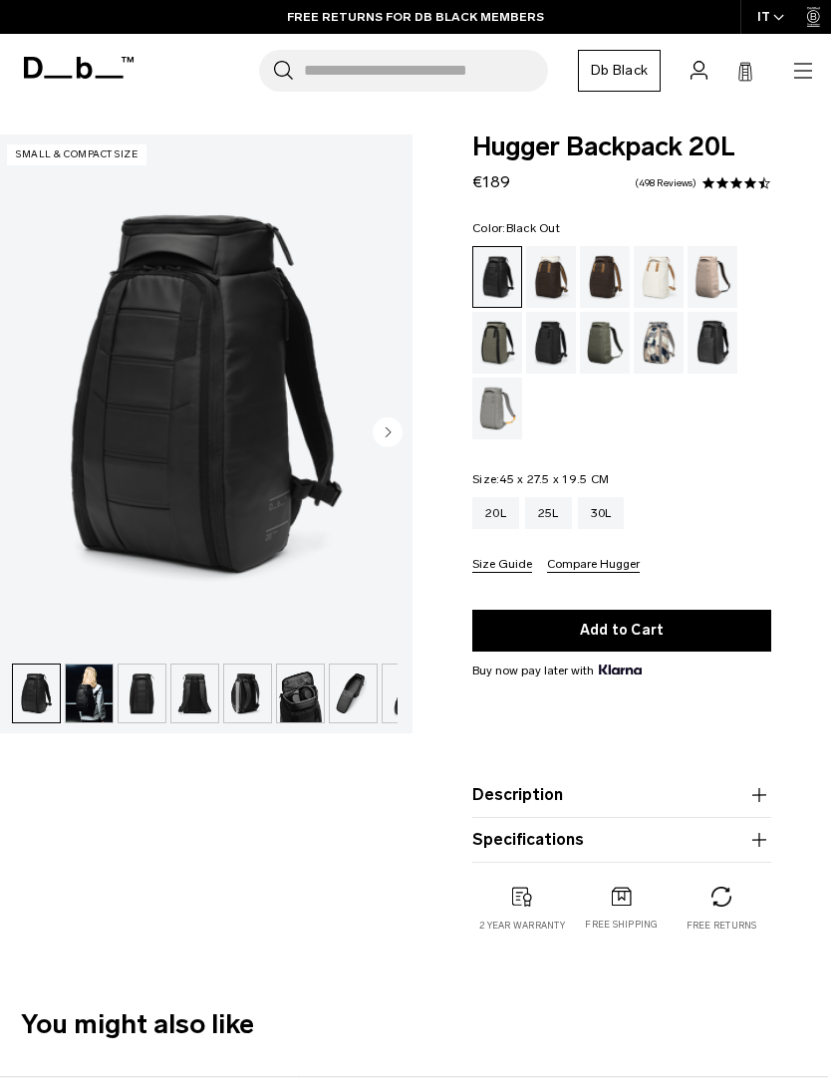
click at [63, 78] on icon at bounding box center [58, 77] width 28 height 3
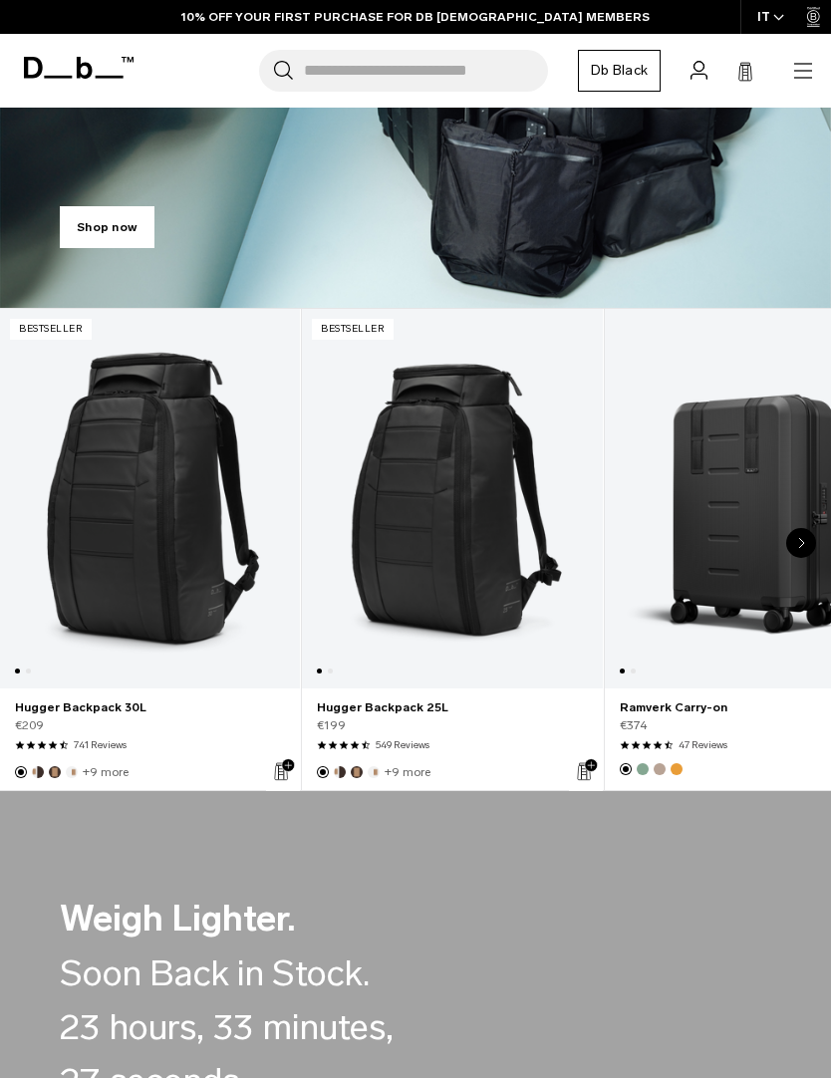
scroll to position [188, 0]
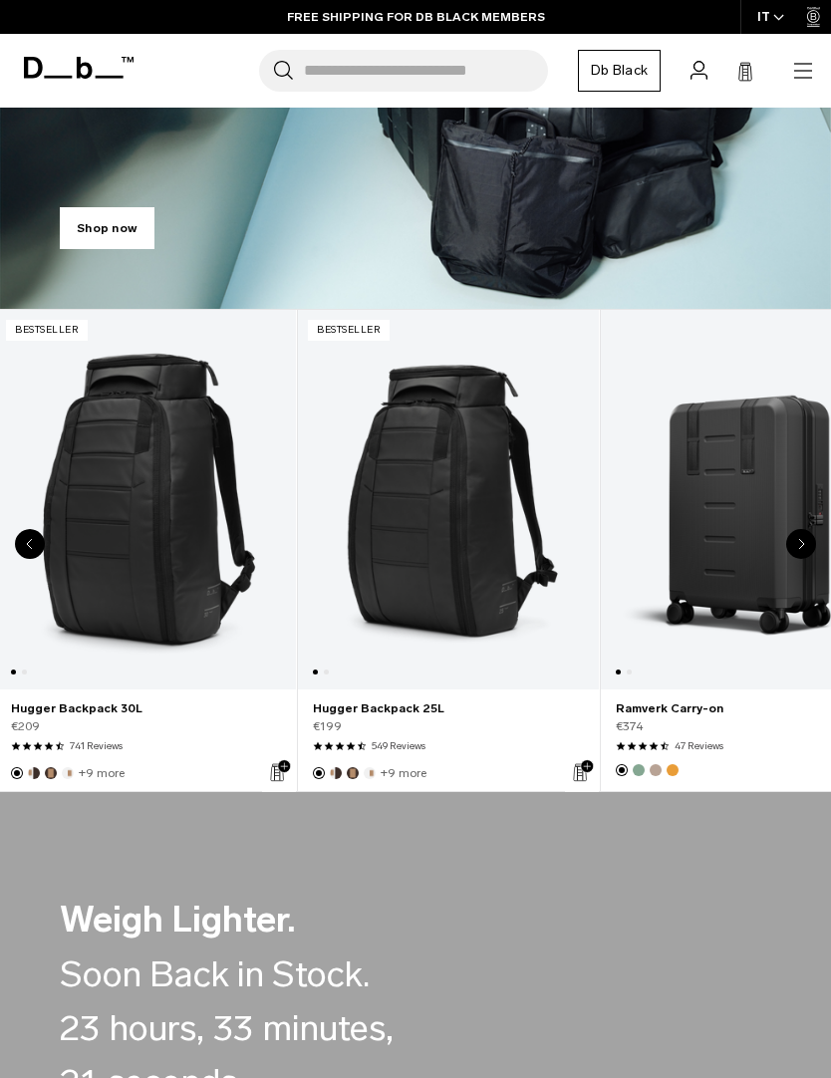
click at [796, 75] on icon "button" at bounding box center [803, 71] width 24 height 24
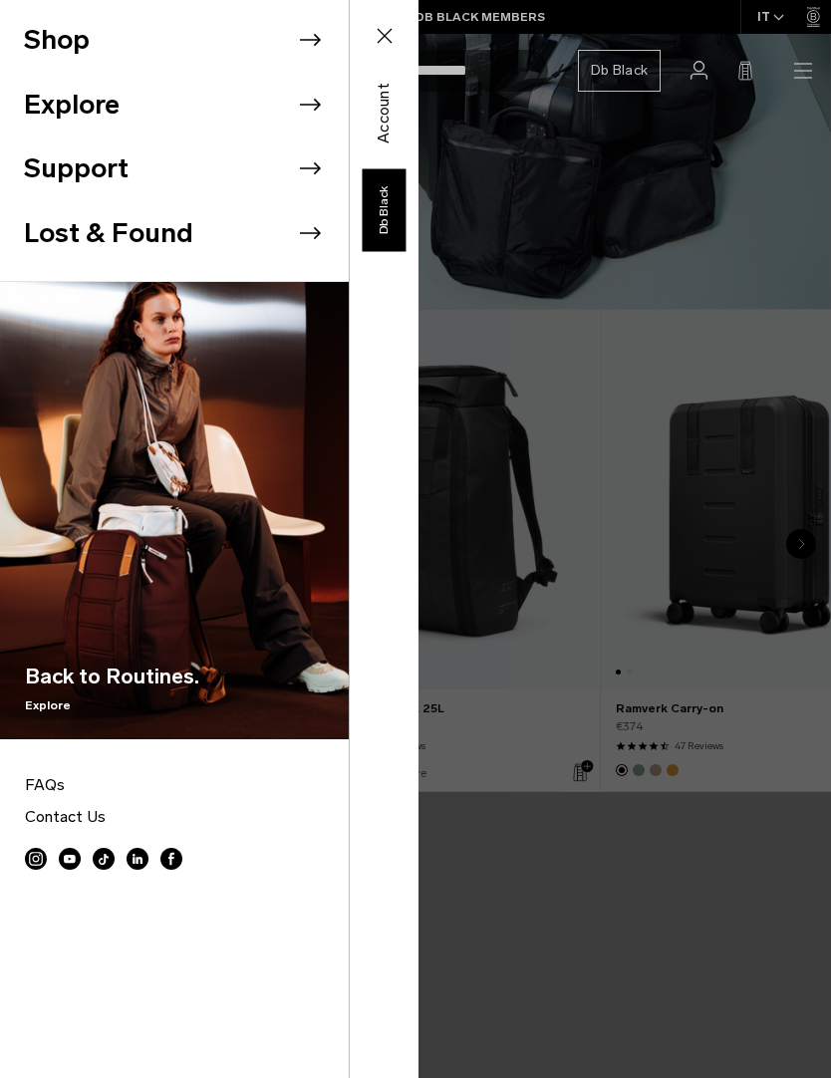
click at [305, 44] on icon at bounding box center [310, 40] width 30 height 30
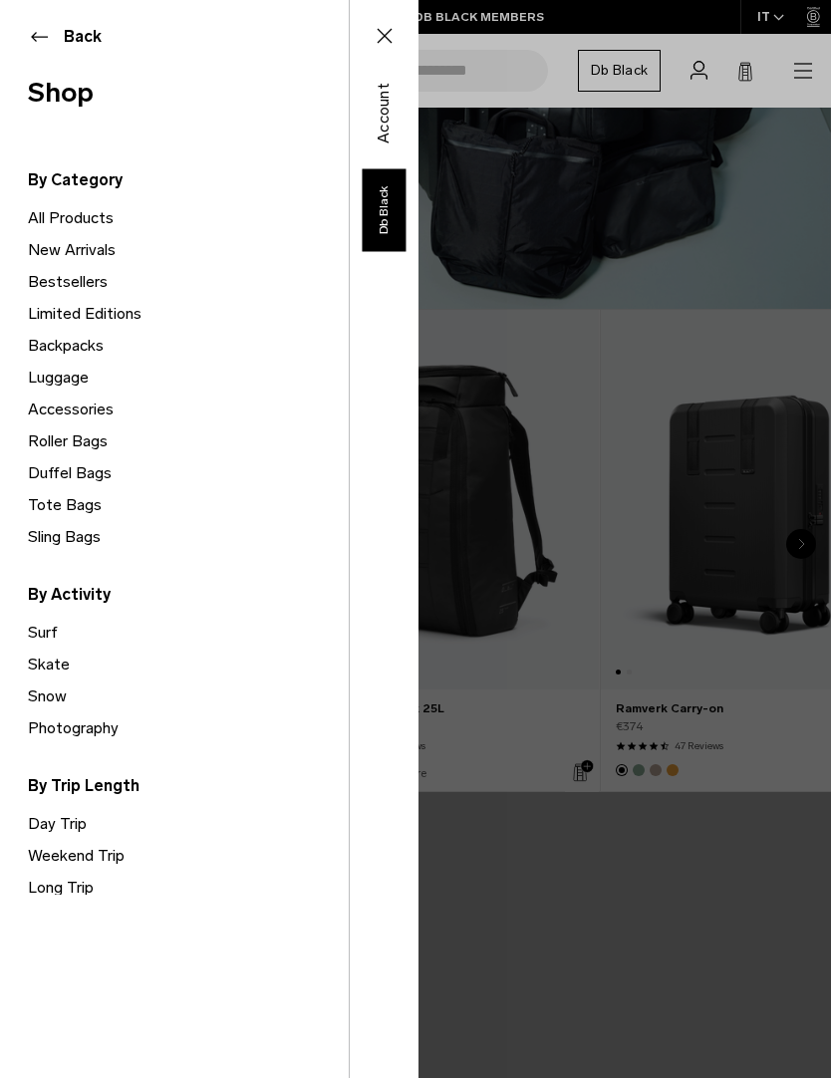
click at [89, 348] on link "Backpacks" at bounding box center [188, 346] width 321 height 32
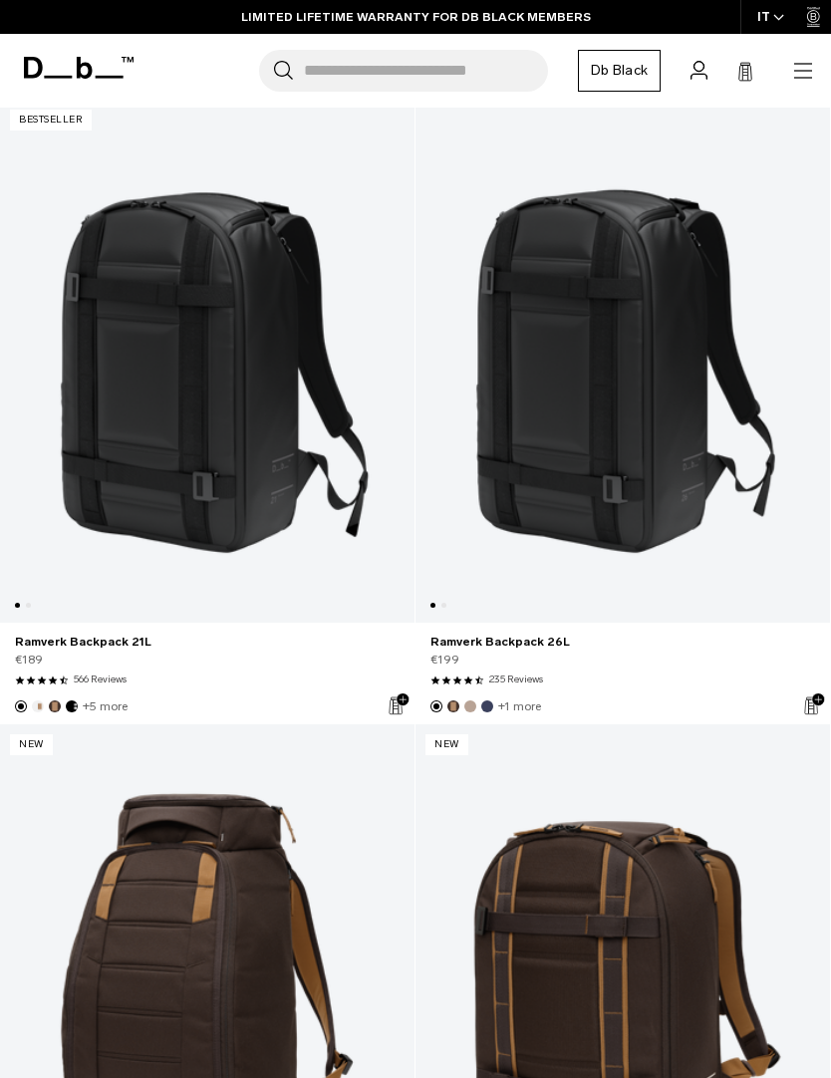
scroll to position [962, 0]
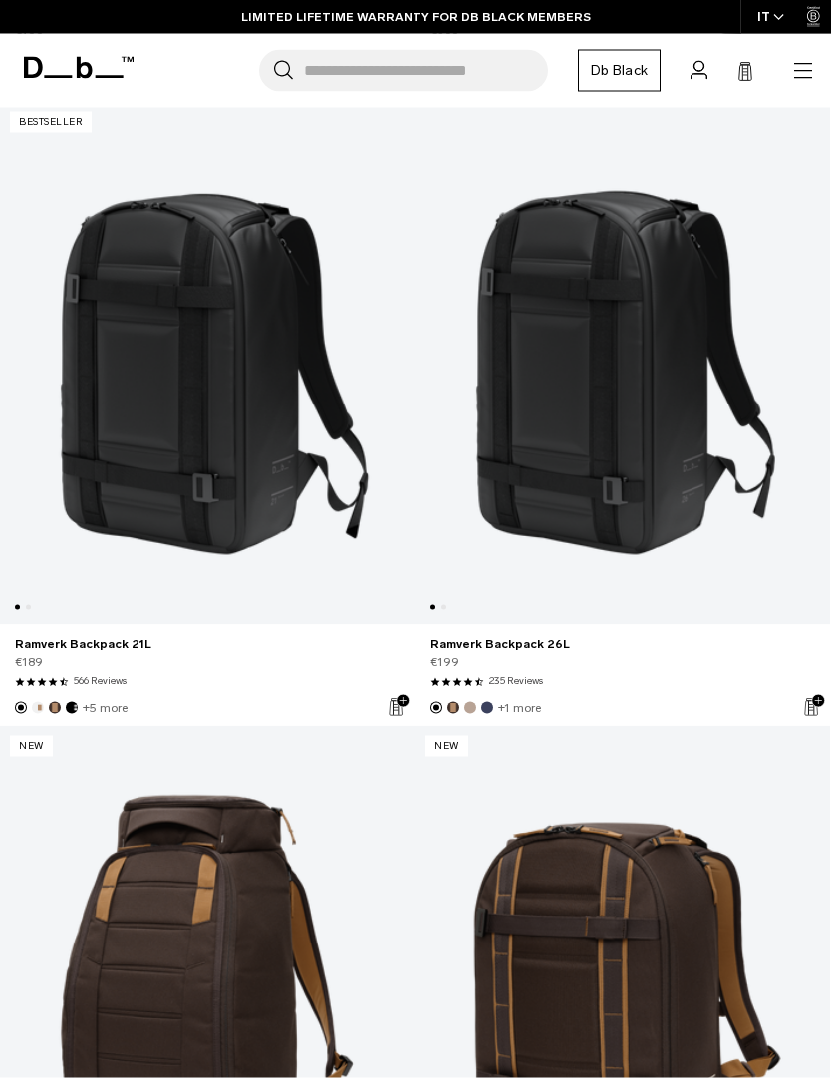
click at [617, 342] on link "Ramverk Backpack 26L" at bounding box center [622, 364] width 414 height 524
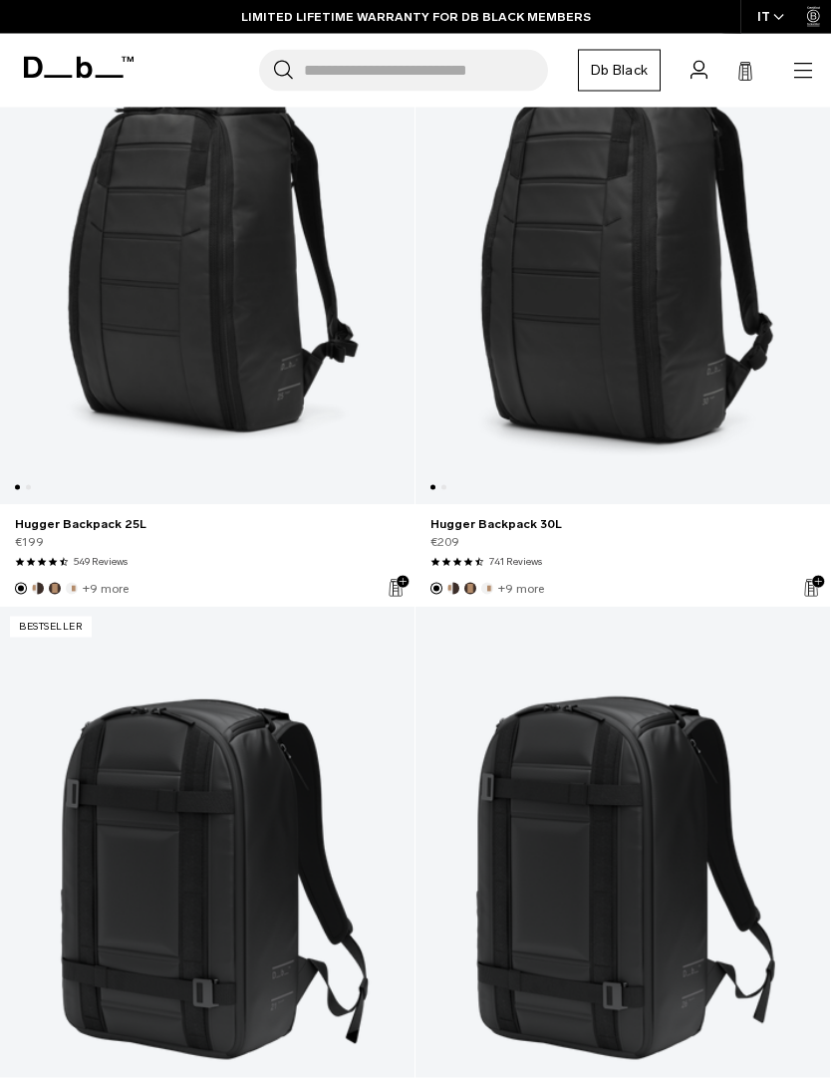
scroll to position [456, 0]
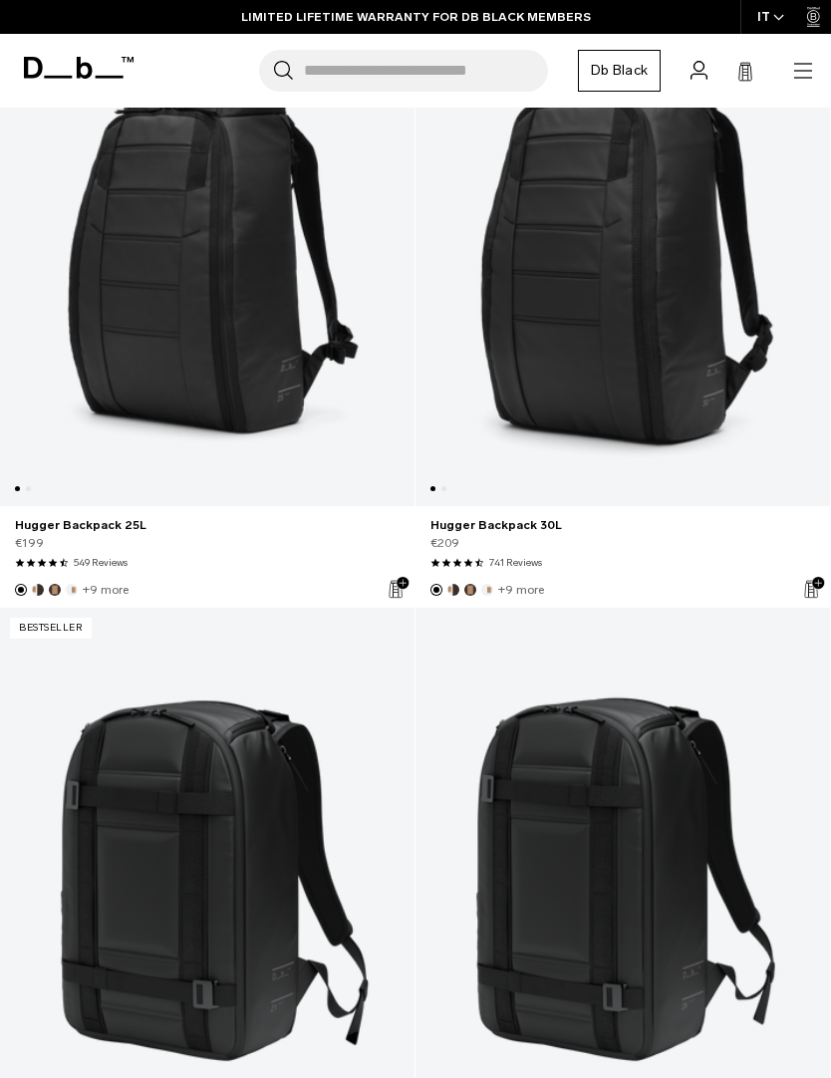
click at [245, 299] on link "Hugger Backpack 25L" at bounding box center [207, 244] width 414 height 524
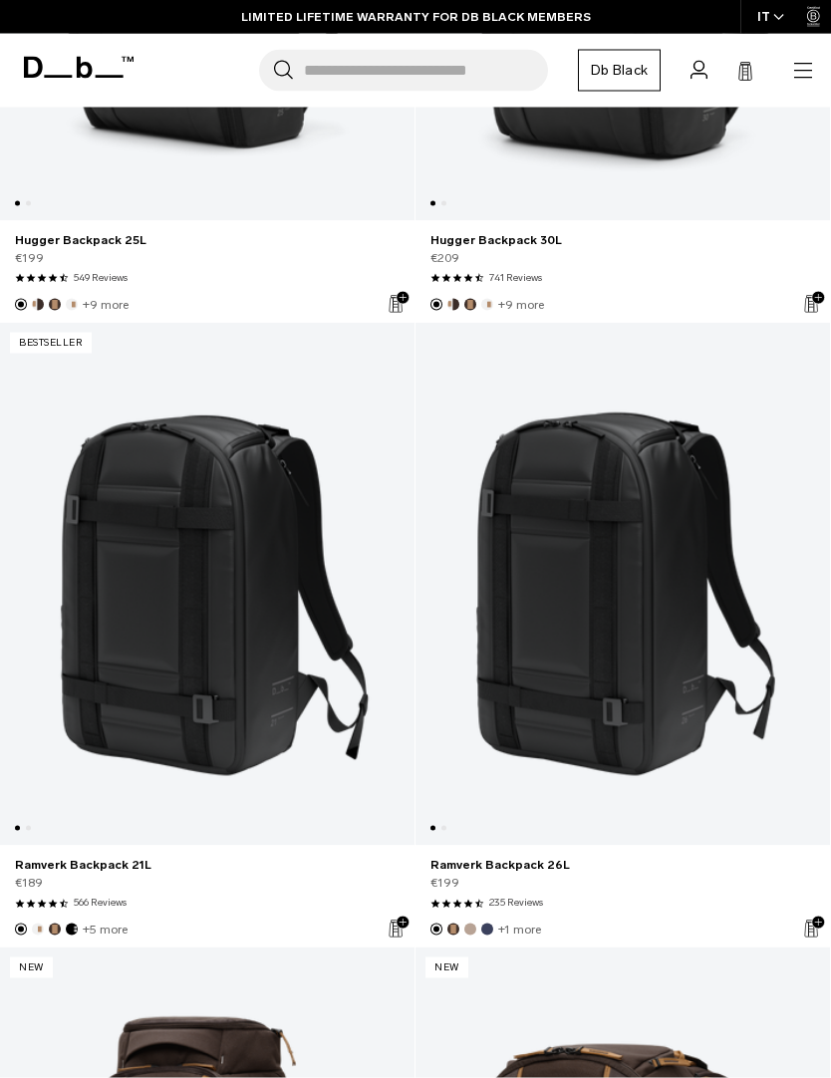
scroll to position [748, 0]
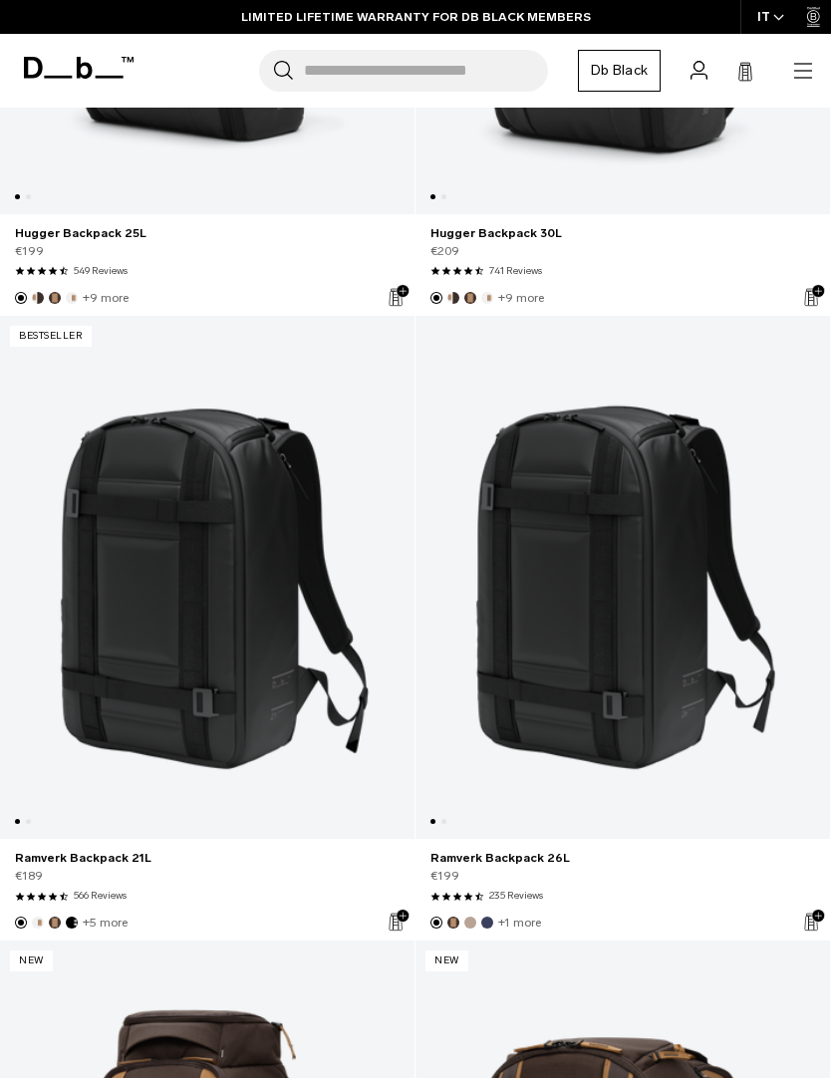
click at [212, 717] on link "Ramverk Backpack 21L" at bounding box center [207, 578] width 414 height 524
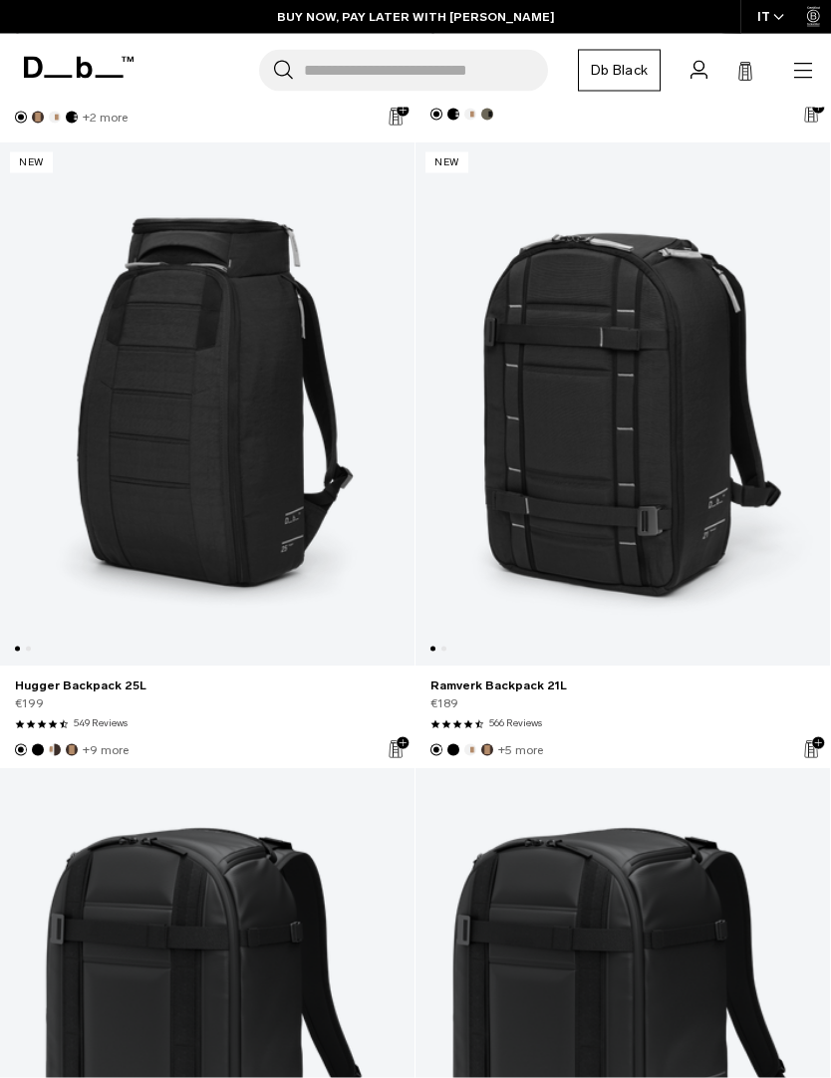
scroll to position [4675, 0]
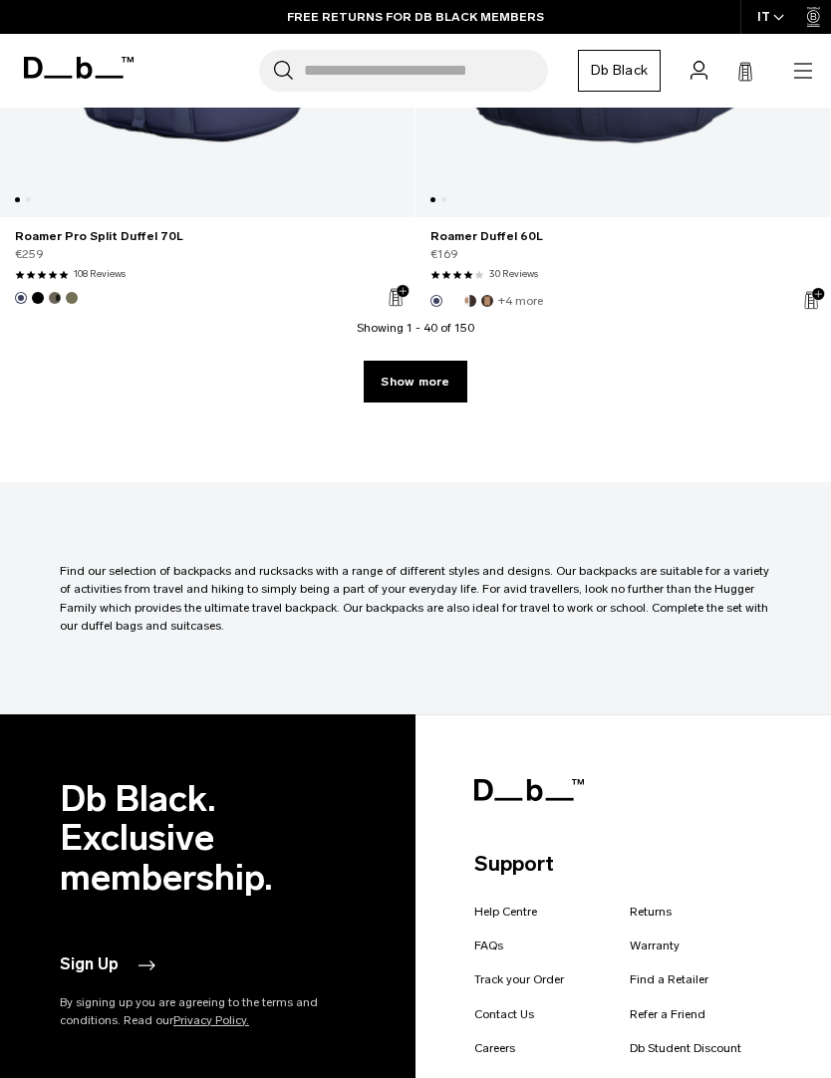
click at [429, 388] on link "Show more" at bounding box center [415, 382] width 103 height 42
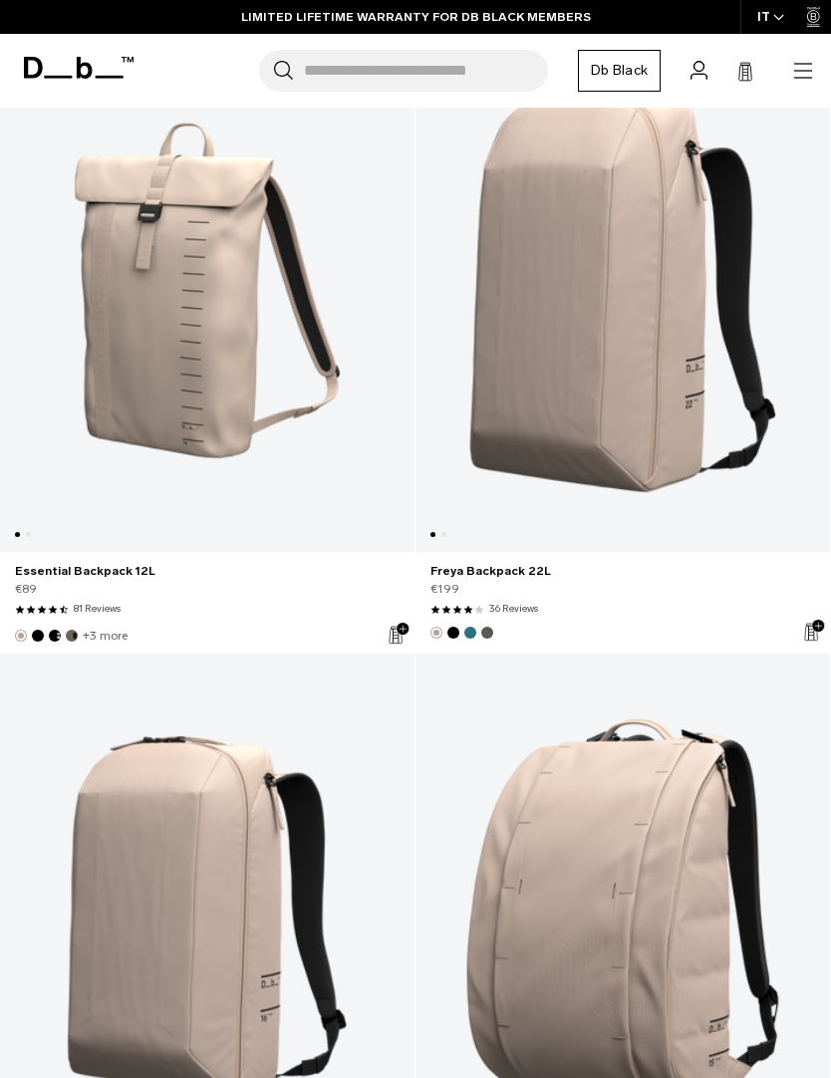
scroll to position [15331, 0]
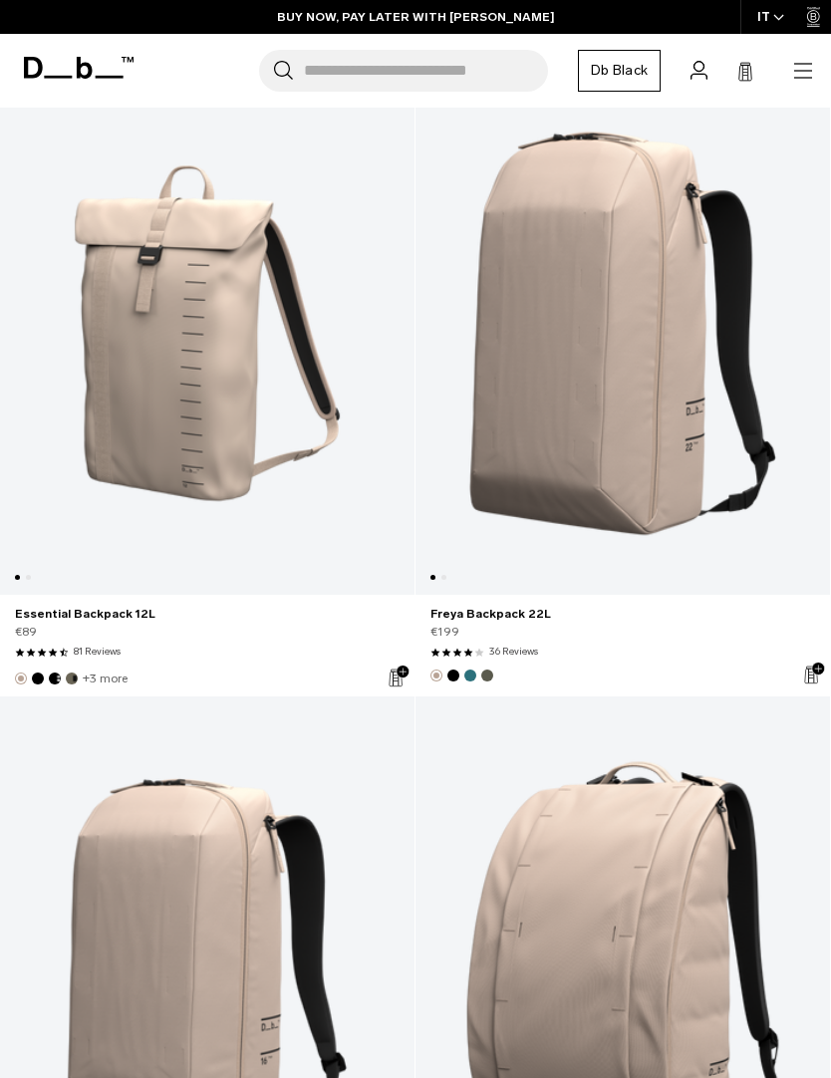
click at [625, 292] on link "Freya Backpack 22L" at bounding box center [622, 334] width 414 height 524
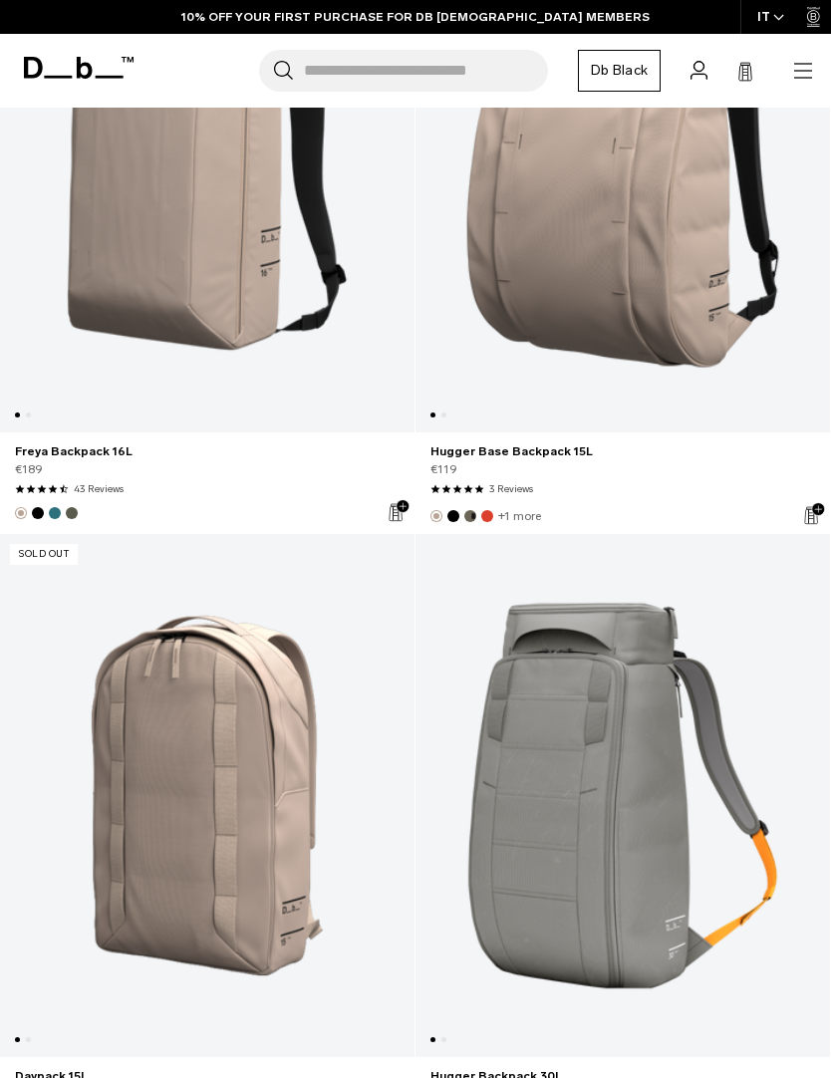
scroll to position [16117, 0]
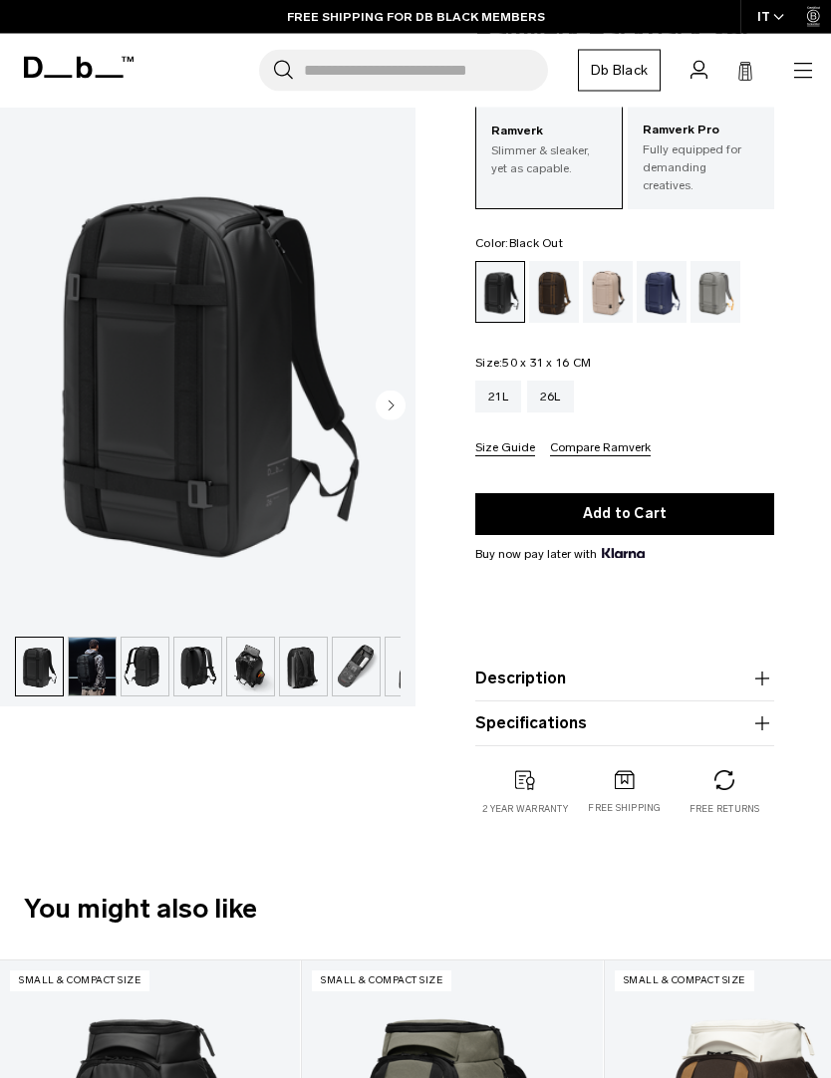
scroll to position [87, 0]
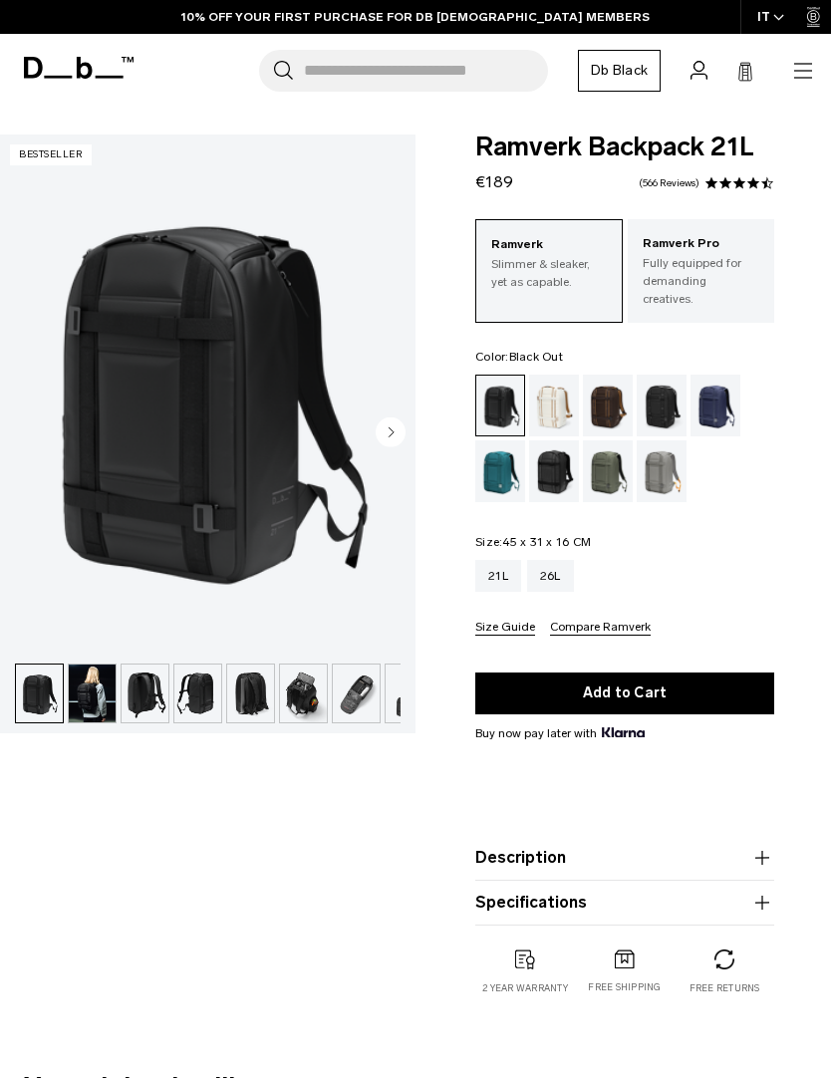
click at [318, 451] on img "1 / 8" at bounding box center [207, 394] width 415 height 519
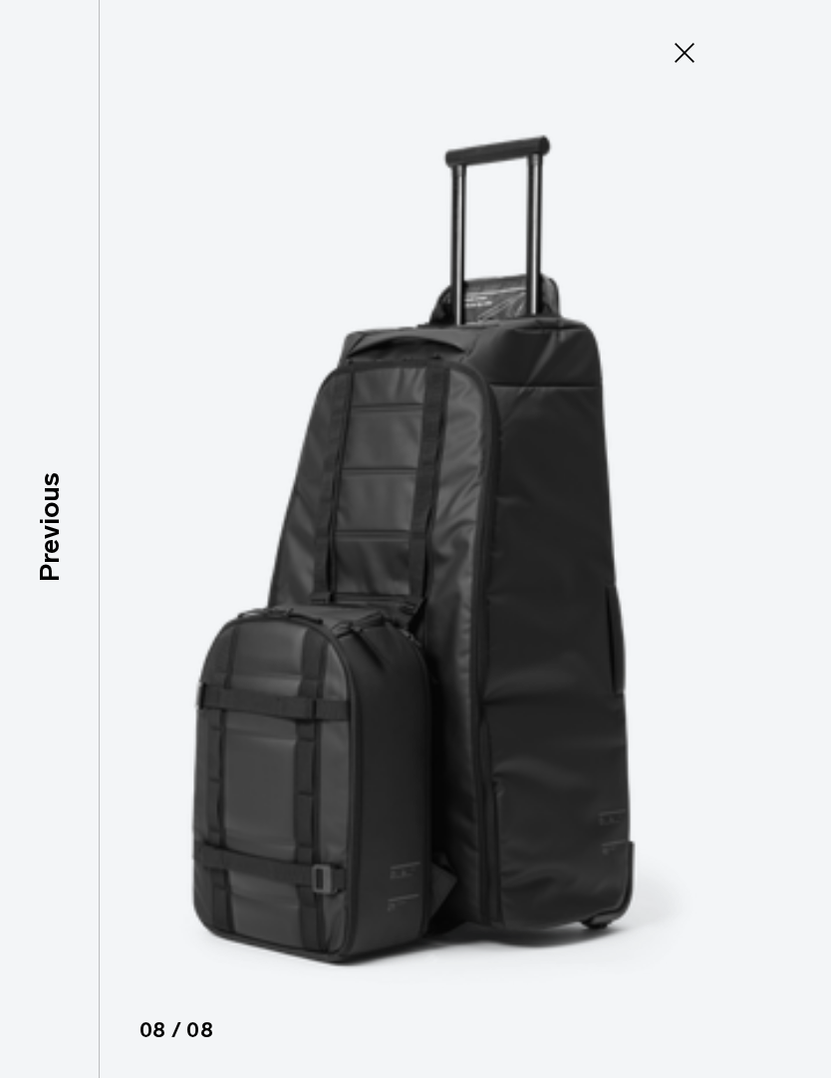
click at [686, 42] on icon at bounding box center [685, 53] width 32 height 32
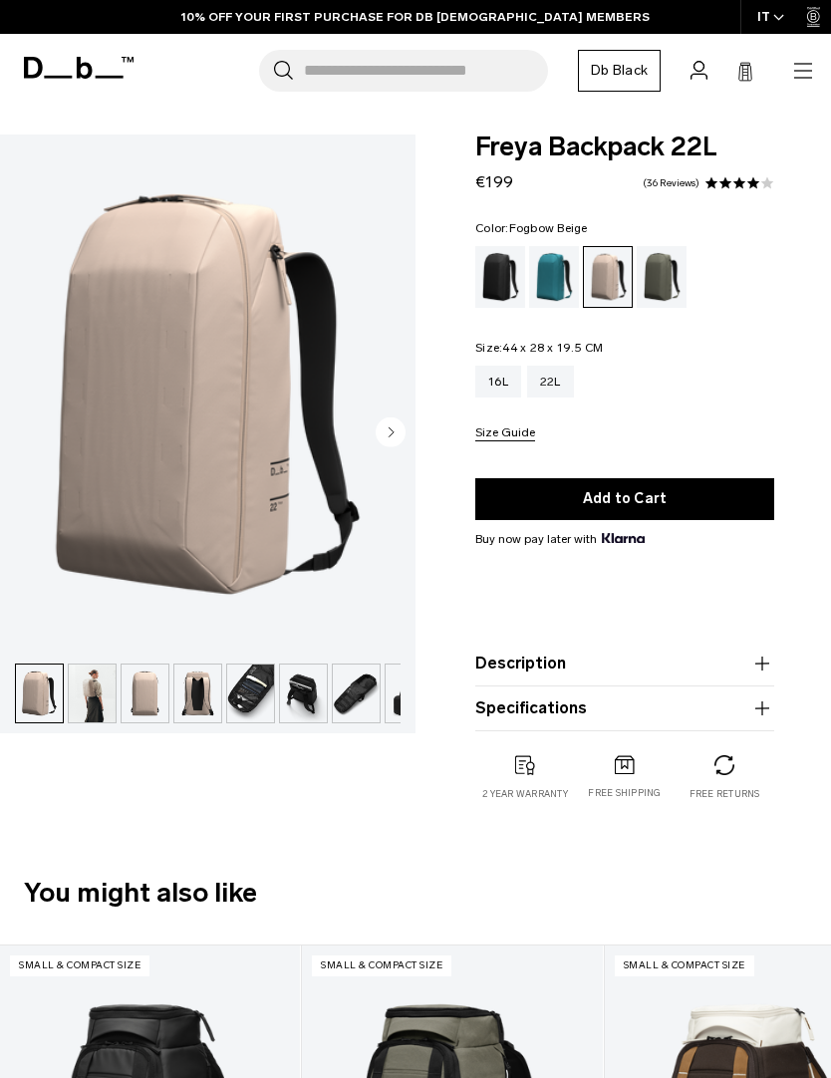
click at [390, 431] on icon "Next slide" at bounding box center [392, 431] width 5 height 9
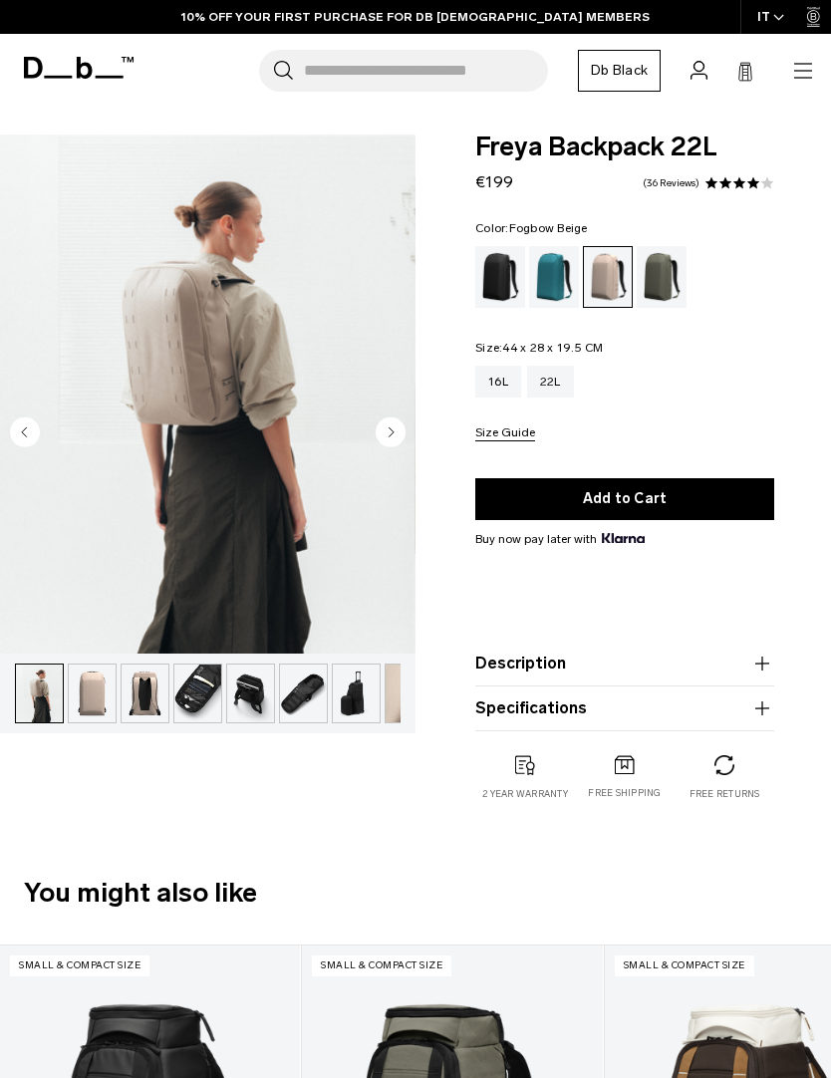
click at [393, 432] on icon "Next slide" at bounding box center [392, 431] width 5 height 9
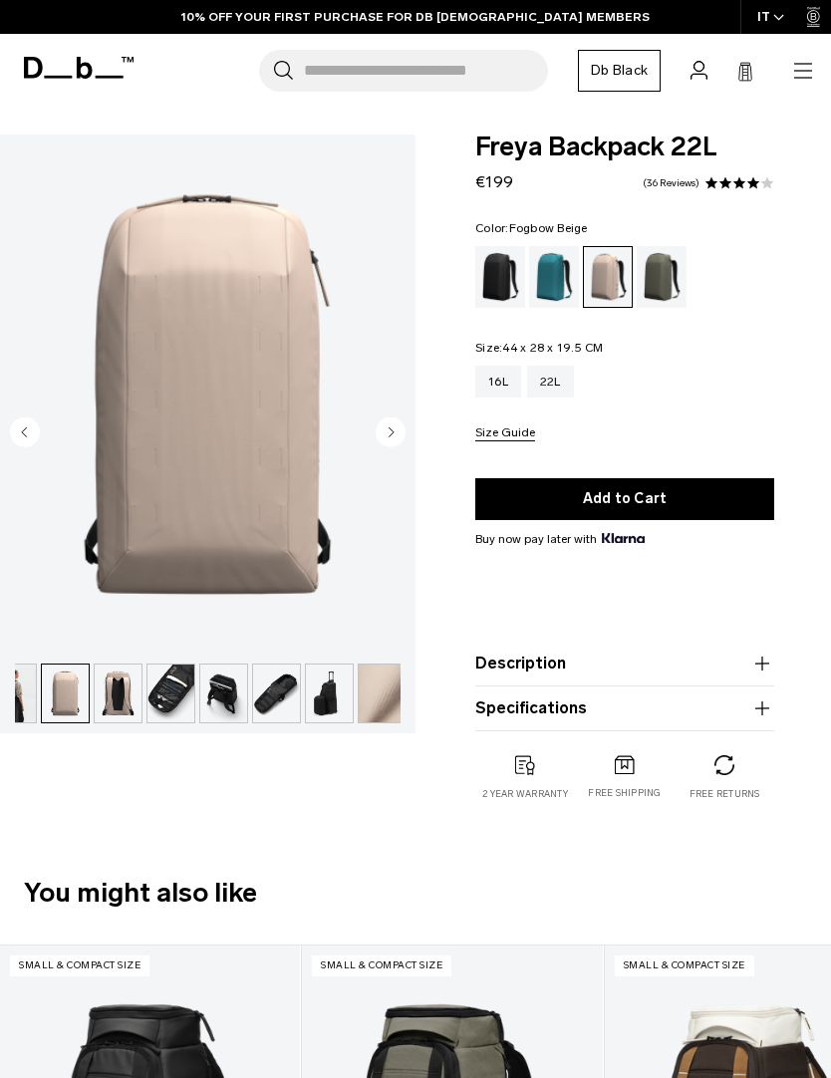
scroll to position [0, 86]
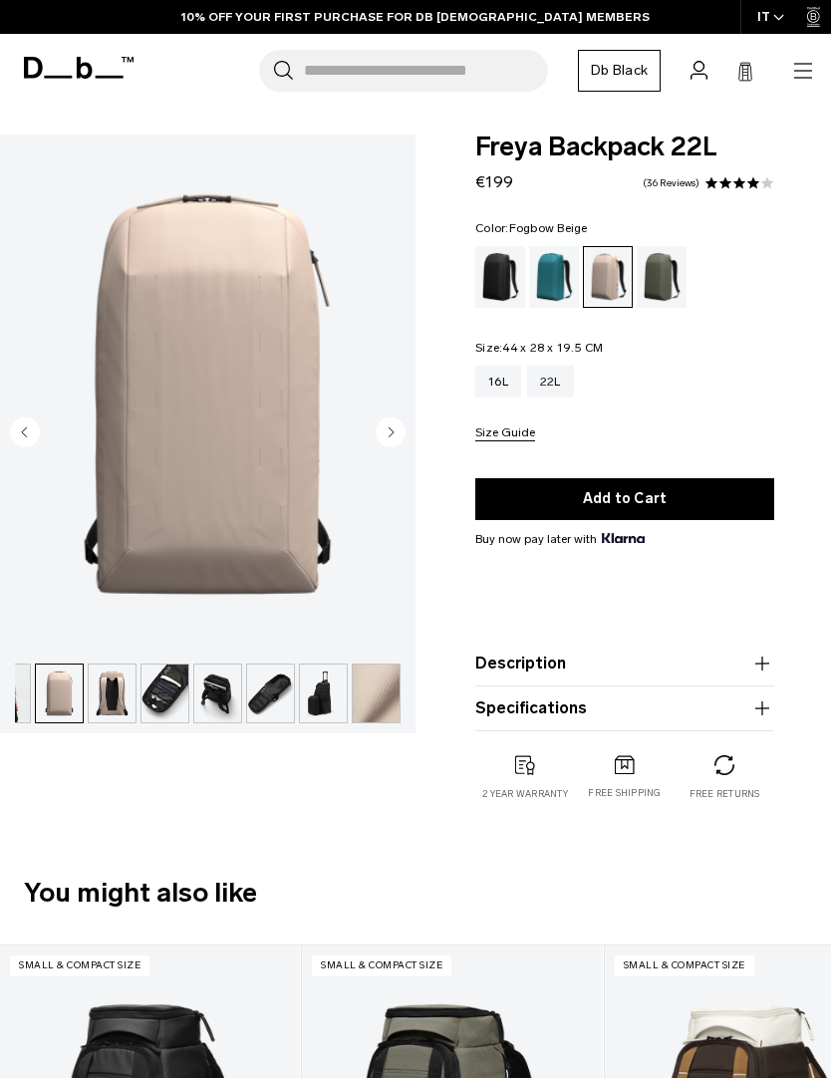
click at [396, 430] on circle "Next slide" at bounding box center [391, 431] width 30 height 30
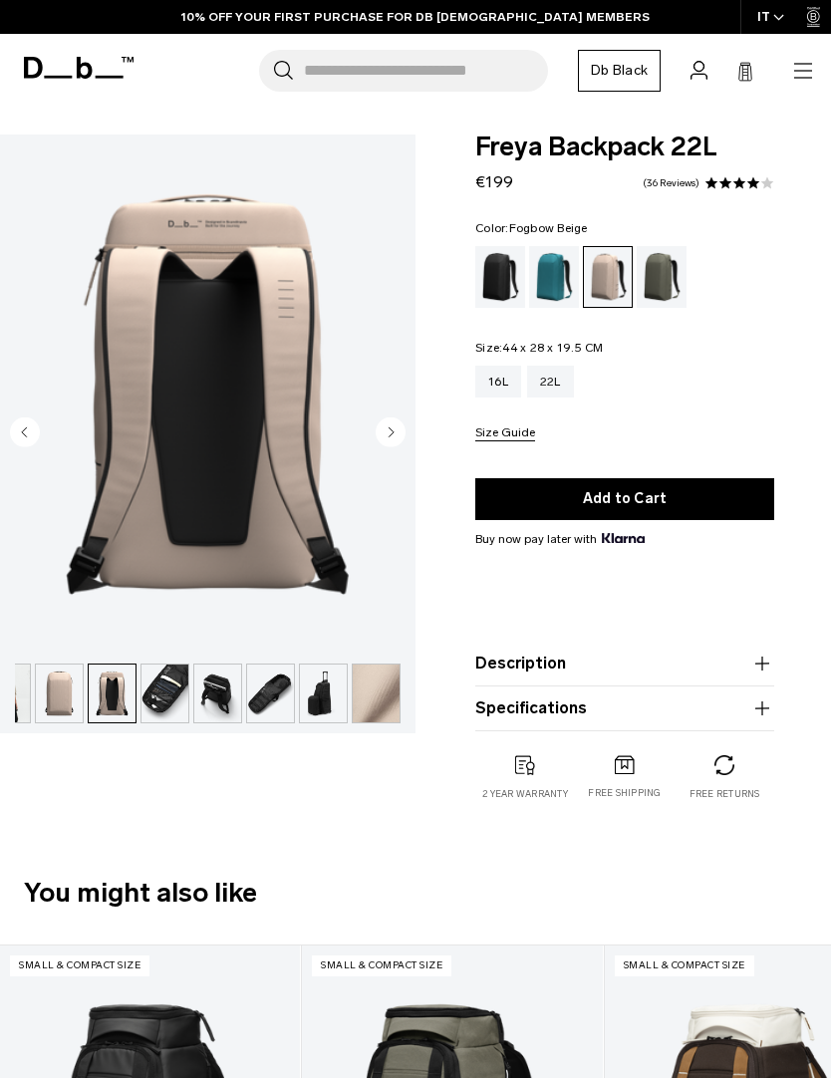
click at [396, 439] on circle "Next slide" at bounding box center [391, 431] width 30 height 30
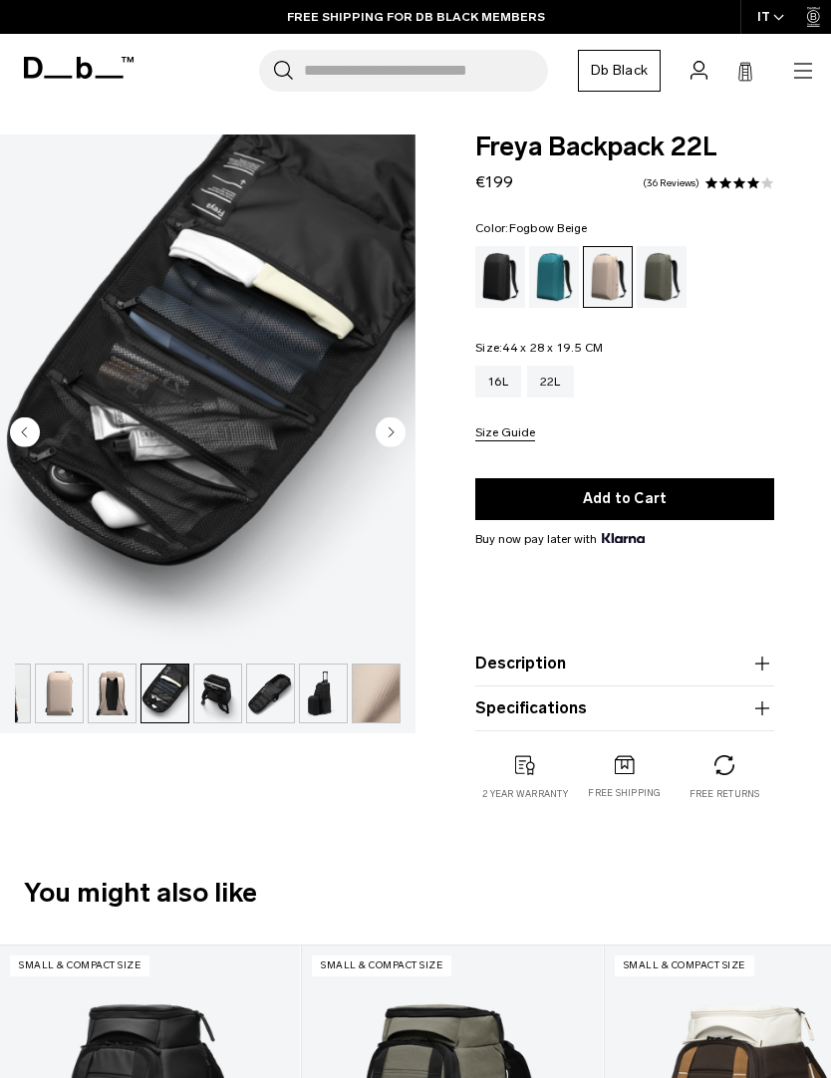
click at [395, 440] on circle "Next slide" at bounding box center [391, 431] width 30 height 30
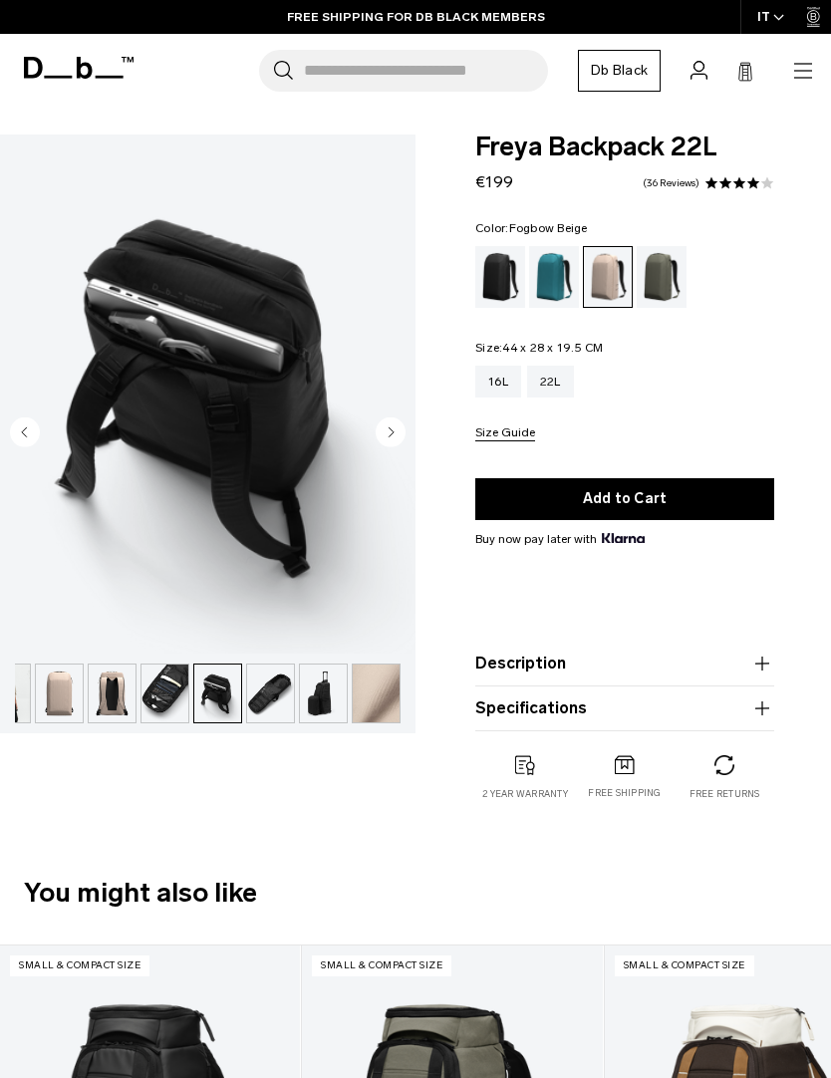
click at [404, 449] on button "Next slide" at bounding box center [391, 433] width 30 height 34
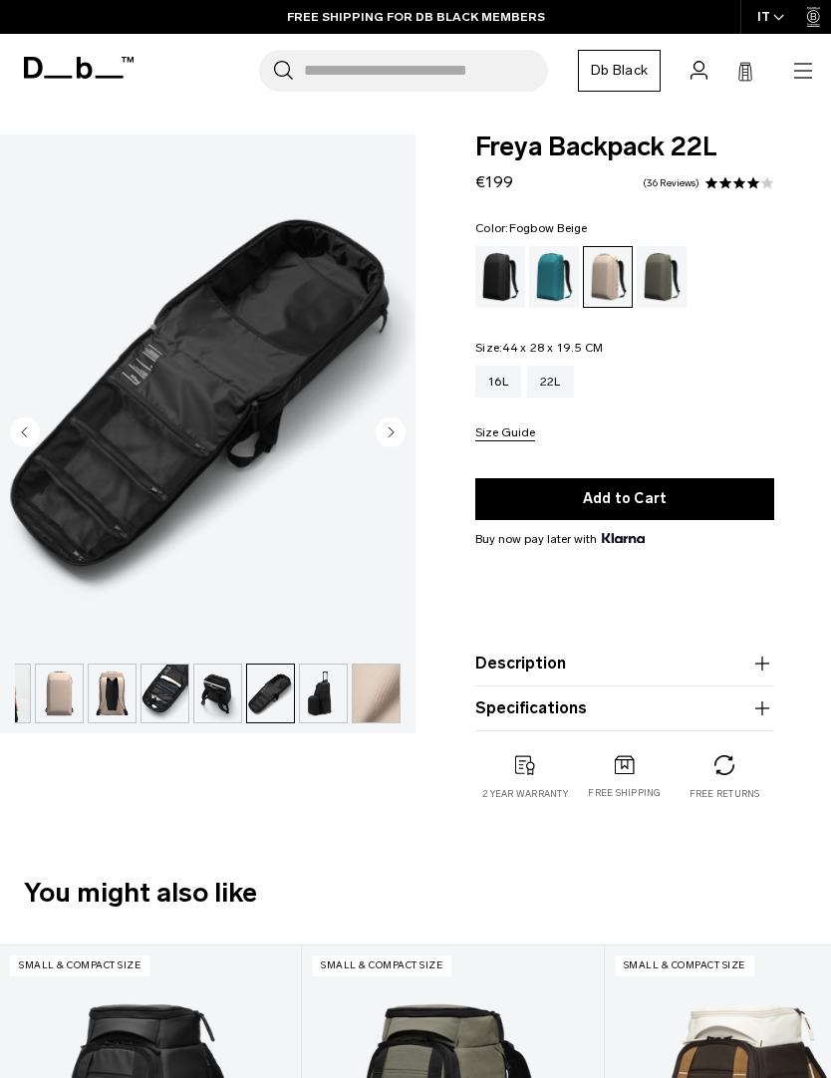
click at [406, 453] on img "7 / 9" at bounding box center [207, 394] width 415 height 519
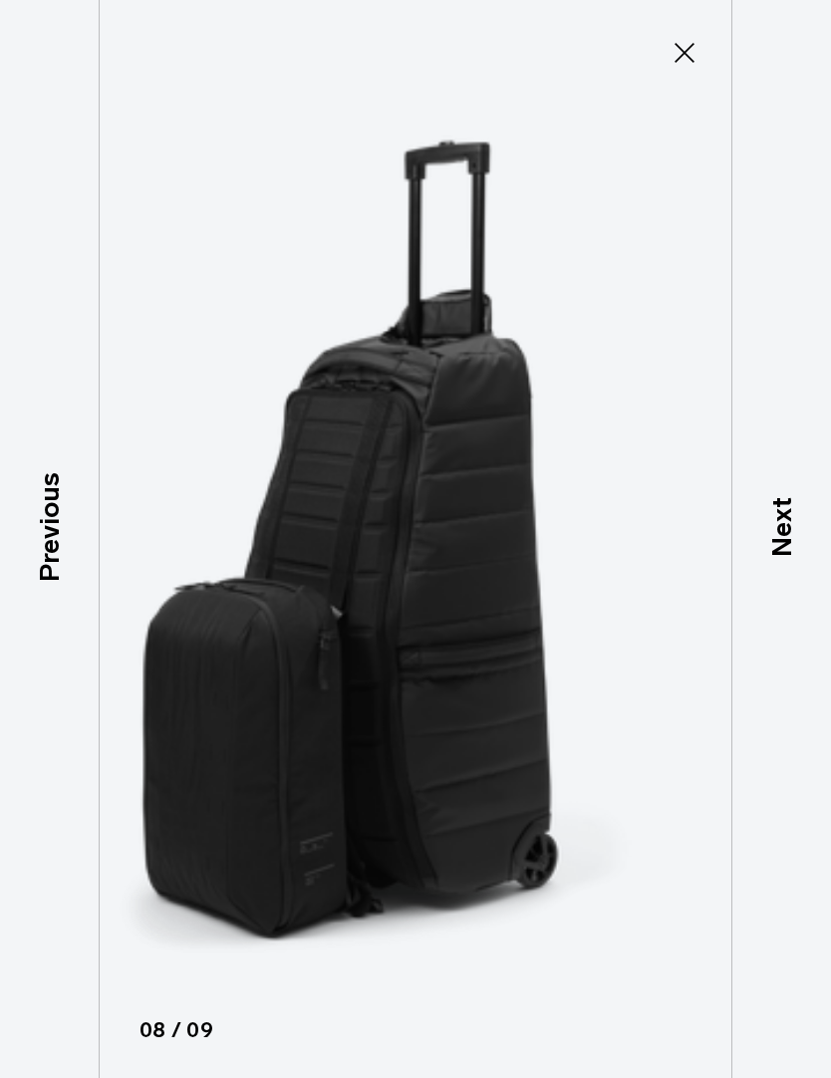
click at [693, 45] on icon at bounding box center [685, 53] width 20 height 20
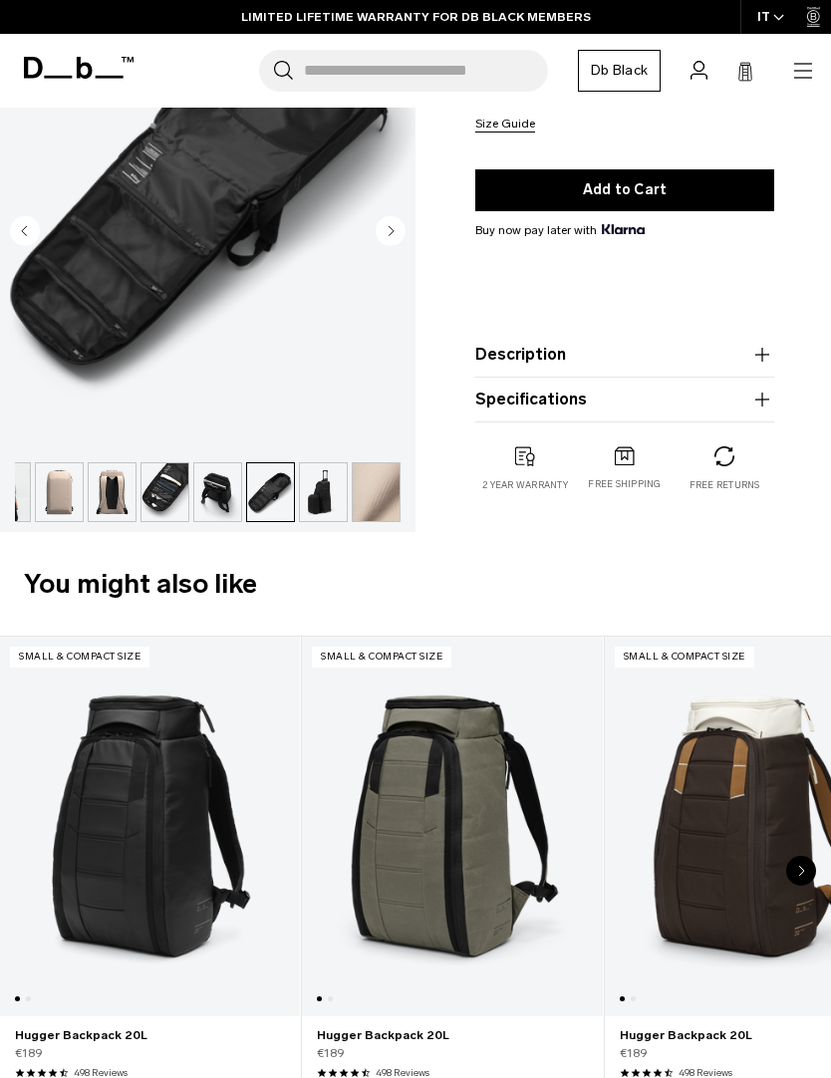
scroll to position [233, 0]
